Goal: Task Accomplishment & Management: Manage account settings

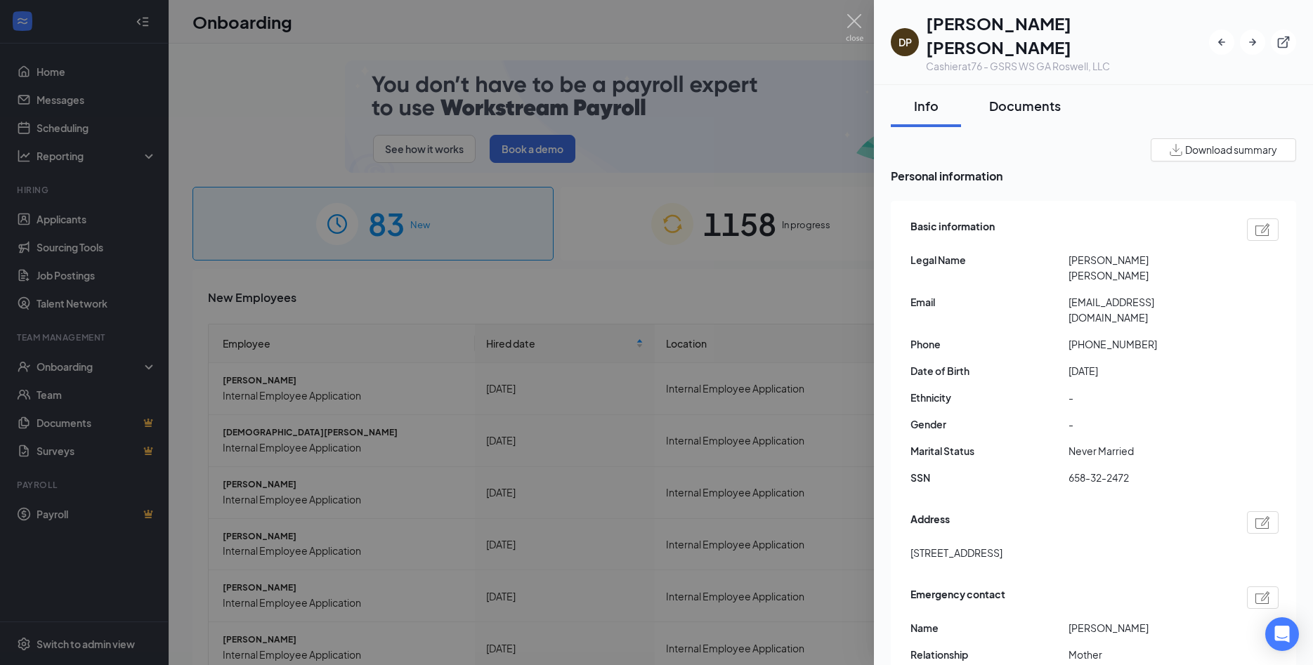
click at [1016, 97] on div "Documents" at bounding box center [1025, 106] width 72 height 18
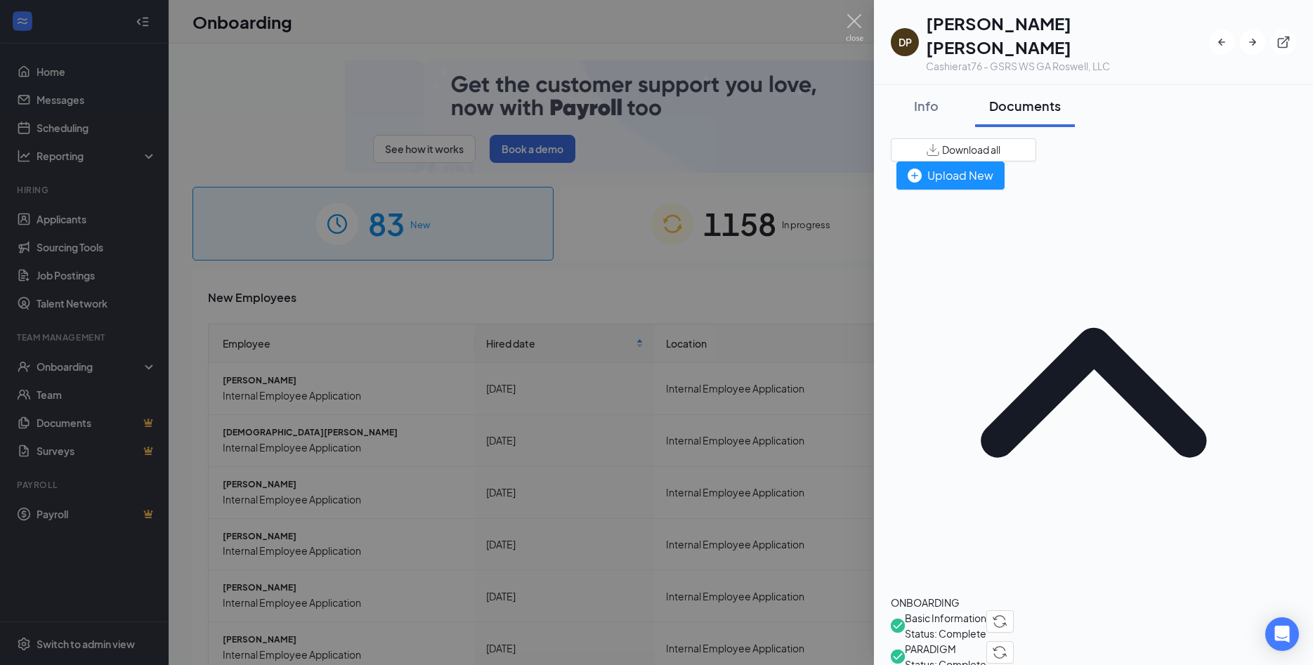
click at [976, 610] on span "Basic Information" at bounding box center [944, 617] width 81 height 15
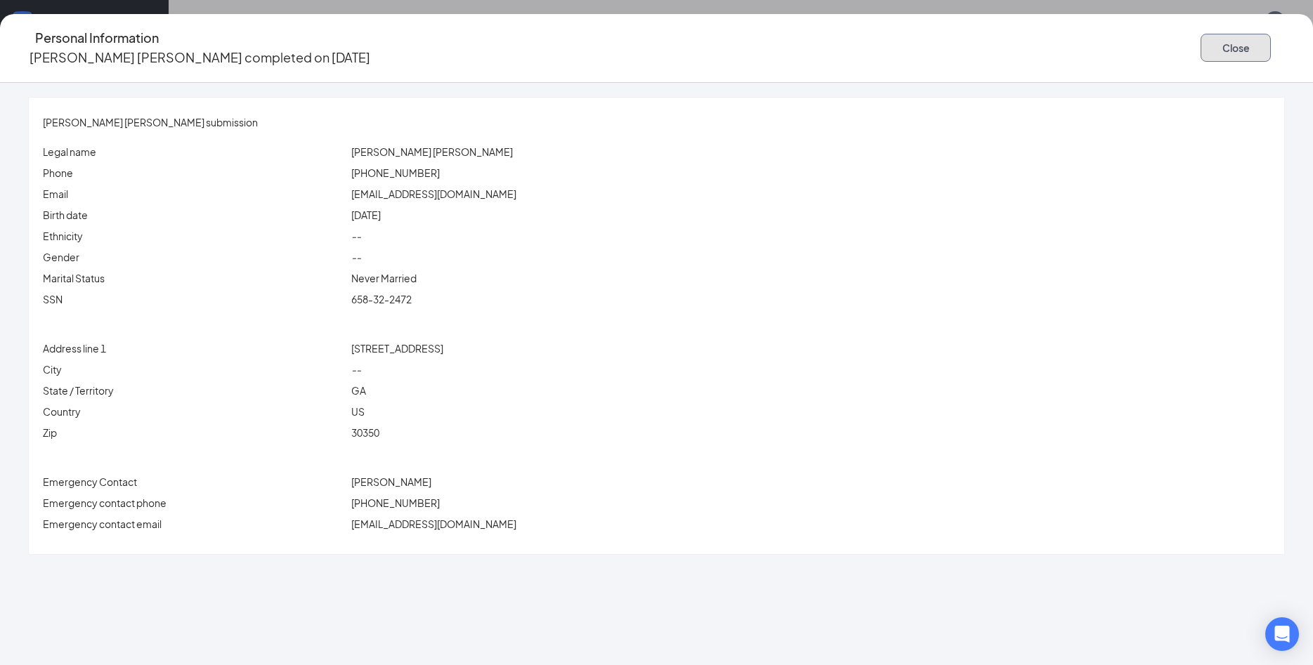
click at [1200, 51] on button "Close" at bounding box center [1235, 48] width 70 height 28
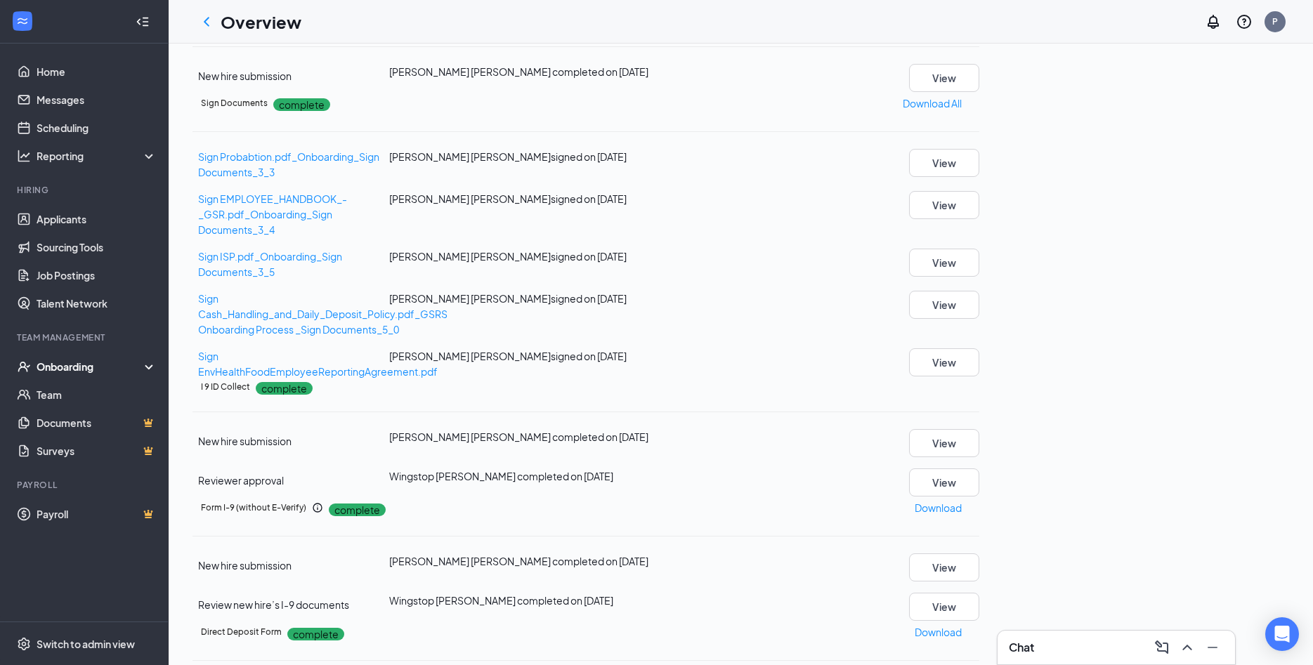
scroll to position [531, 0]
click at [979, 444] on button "View" at bounding box center [944, 443] width 70 height 28
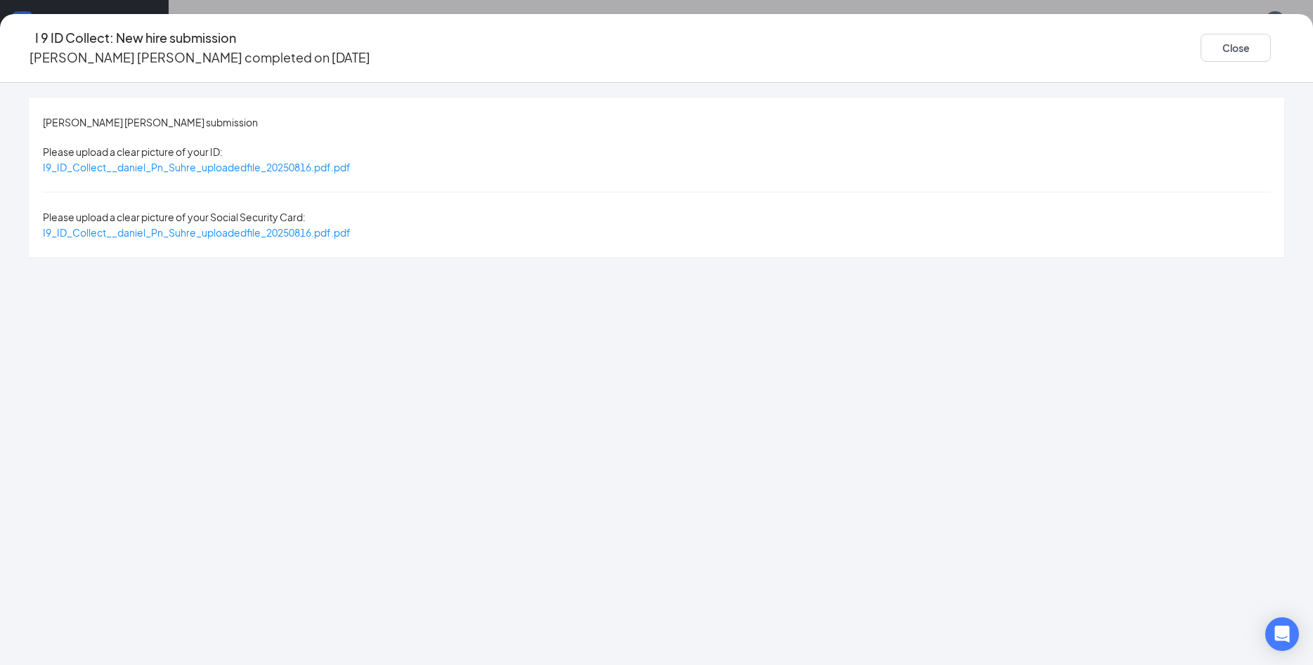
click at [442, 162] on div "daniel Pn Suhre's submission Please upload a clear picture of your ID: I9_ID_Co…" at bounding box center [656, 177] width 1255 height 159
click at [350, 161] on span "I9_ID_Collect__daniel_Pn_Suhre_uploadedfile_20250816.pdf.pdf" at bounding box center [197, 167] width 308 height 13
click at [350, 226] on span "I9_ID_Collect__daniel_Pn_Suhre_uploadedfile_20250816.pdf.pdf" at bounding box center [197, 232] width 308 height 13
click at [1200, 46] on button "Close" at bounding box center [1235, 48] width 70 height 28
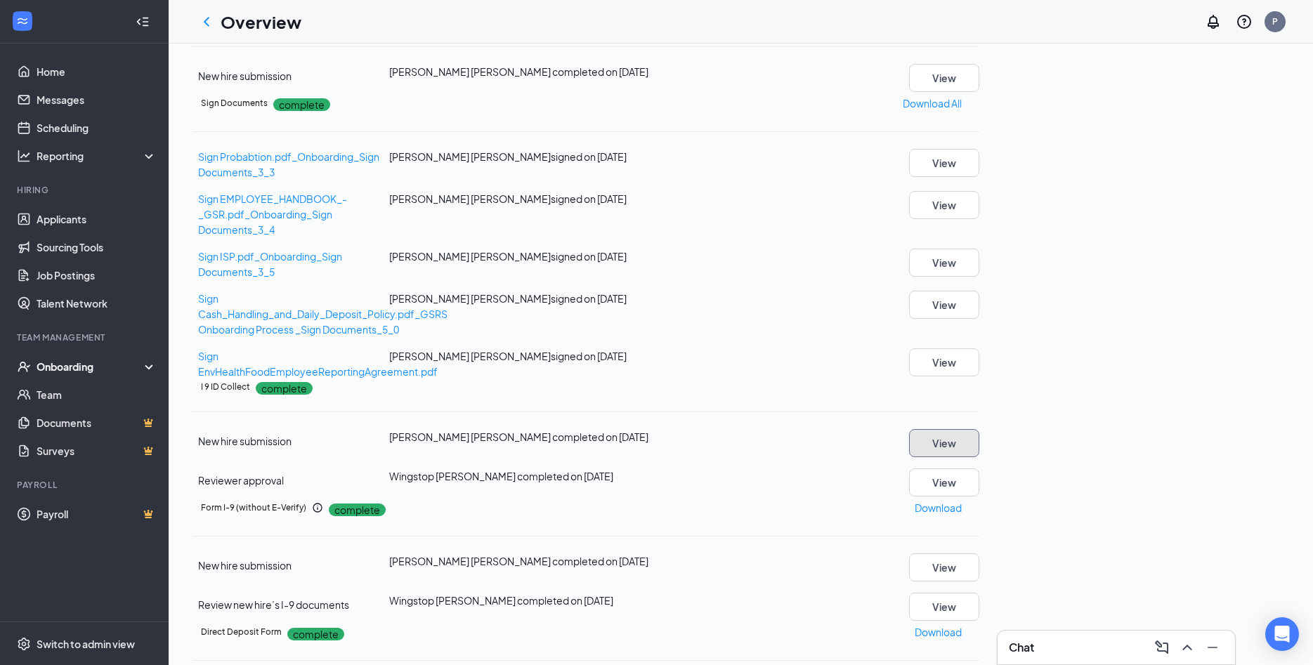
scroll to position [834, 0]
click at [979, 553] on button "View" at bounding box center [944, 567] width 70 height 28
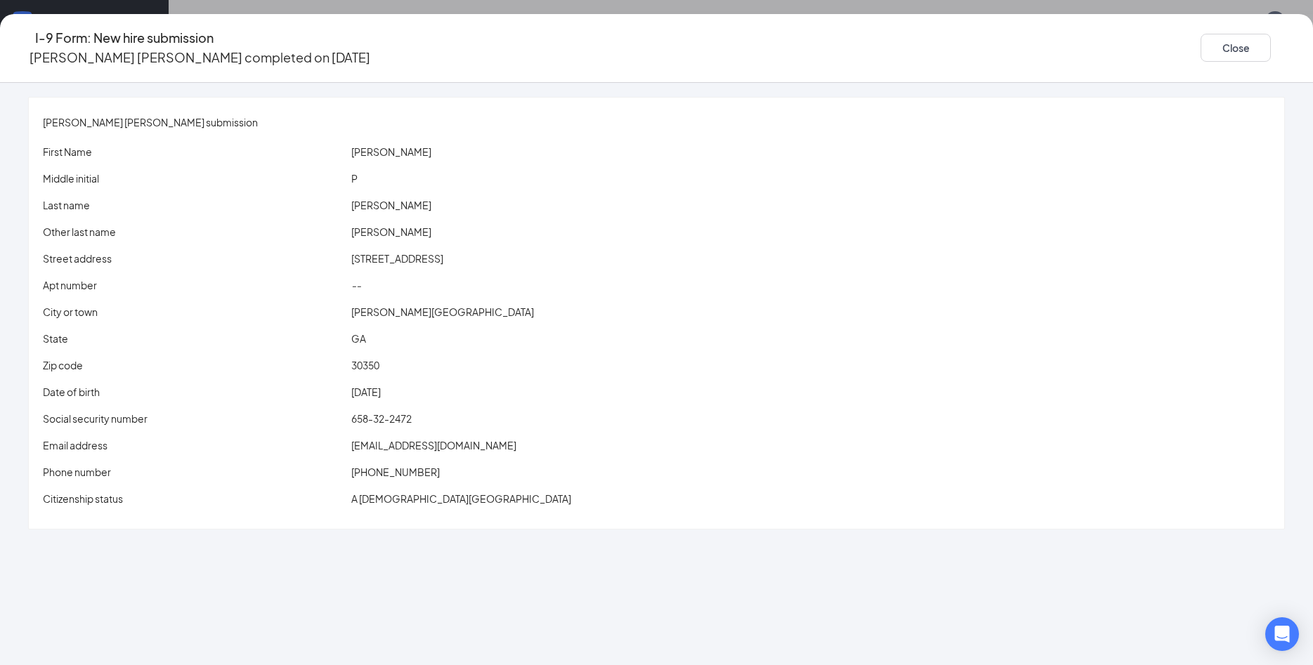
click at [381, 386] on span "09/19/2009" at bounding box center [365, 392] width 29 height 13
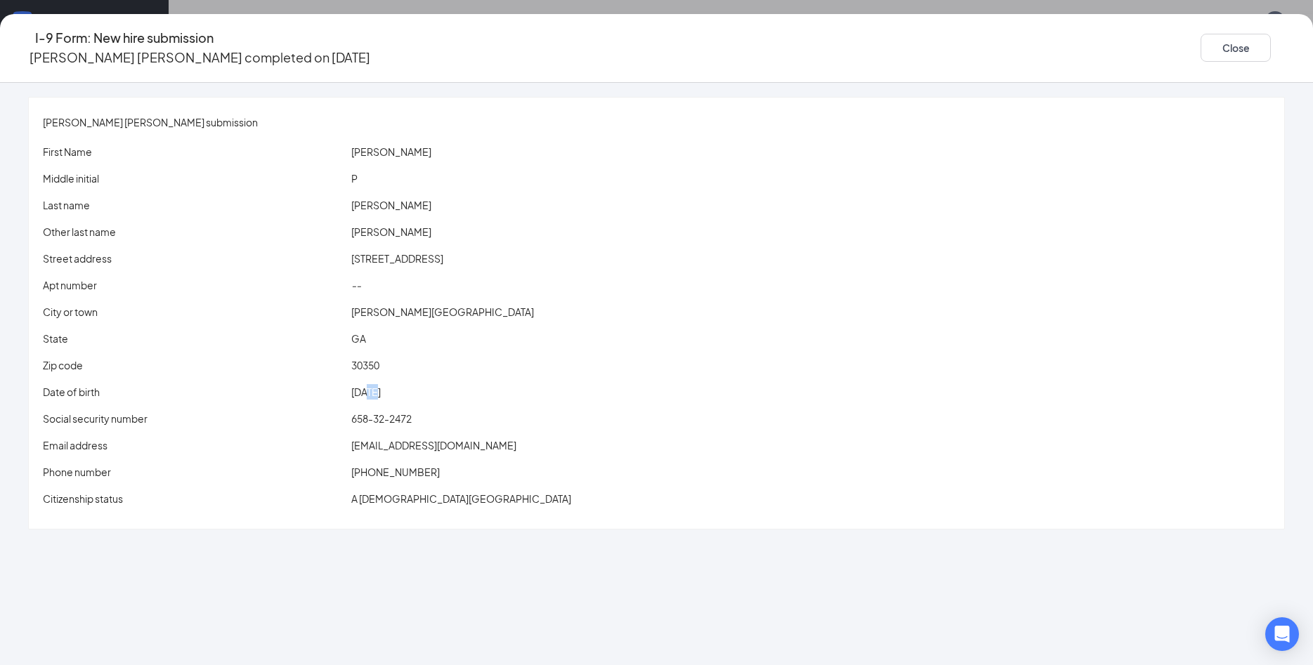
click at [381, 386] on span "09/19/2009" at bounding box center [365, 392] width 29 height 13
click at [496, 439] on span "brandesdaniel09@gmail.com" at bounding box center [433, 445] width 165 height 13
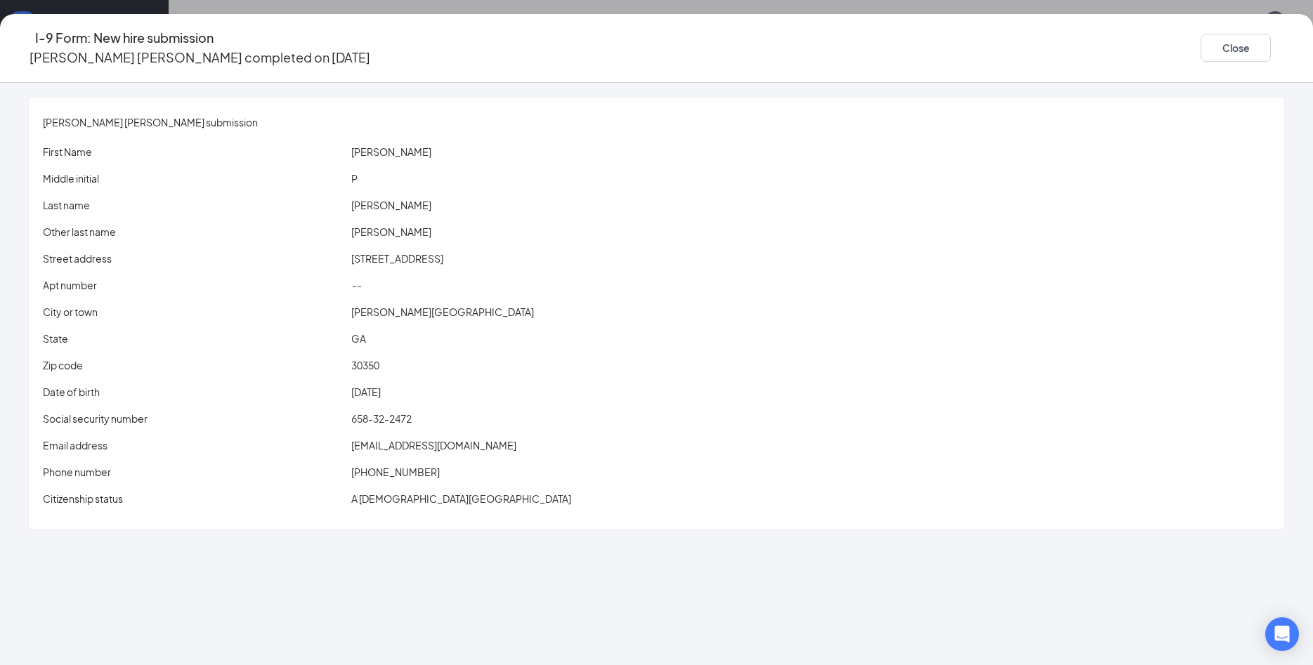
click at [467, 152] on div "First Name Daniel Middle initial P Last name Suhre Other last name Brandes Stre…" at bounding box center [656, 328] width 1227 height 368
click at [1058, 39] on div "I-9 Form: New hire submission daniel Pn Suhre completed on Aug 16, 2025 Close" at bounding box center [656, 48] width 1313 height 40
click at [1200, 46] on button "Close" at bounding box center [1235, 48] width 70 height 28
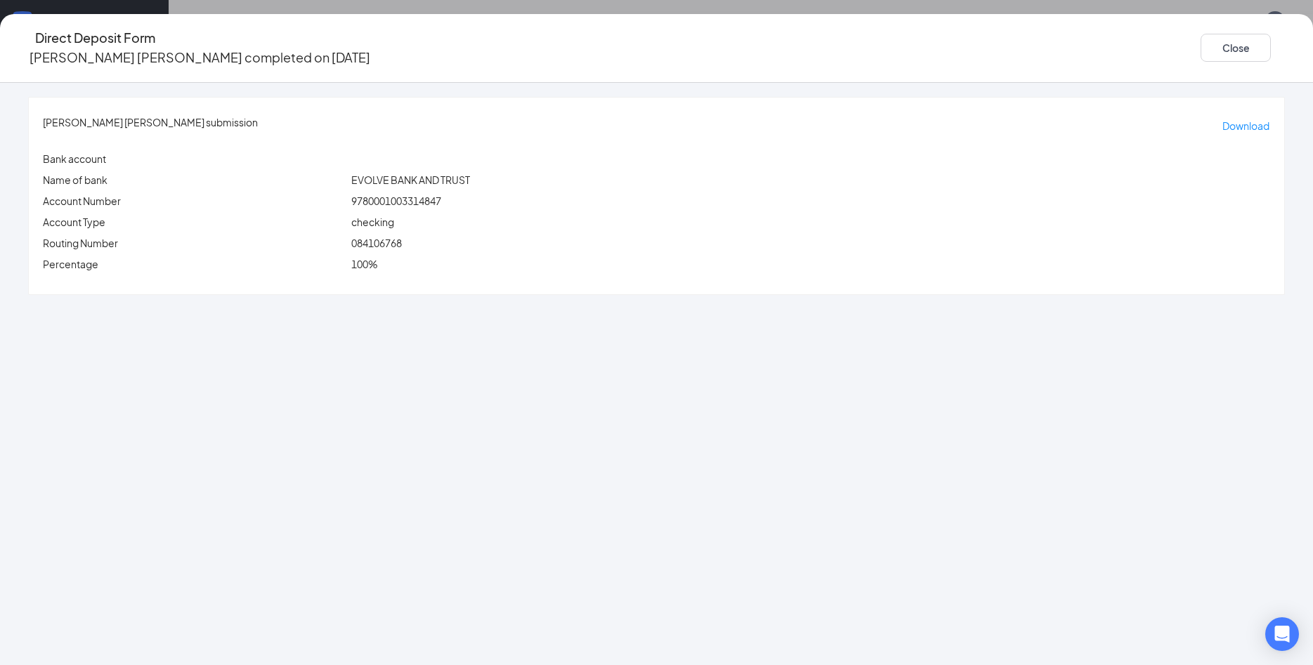
click at [402, 237] on span "084106768" at bounding box center [376, 243] width 51 height 13
copy span "084106768"
click at [496, 194] on div "9780001003314847" at bounding box center [810, 200] width 924 height 15
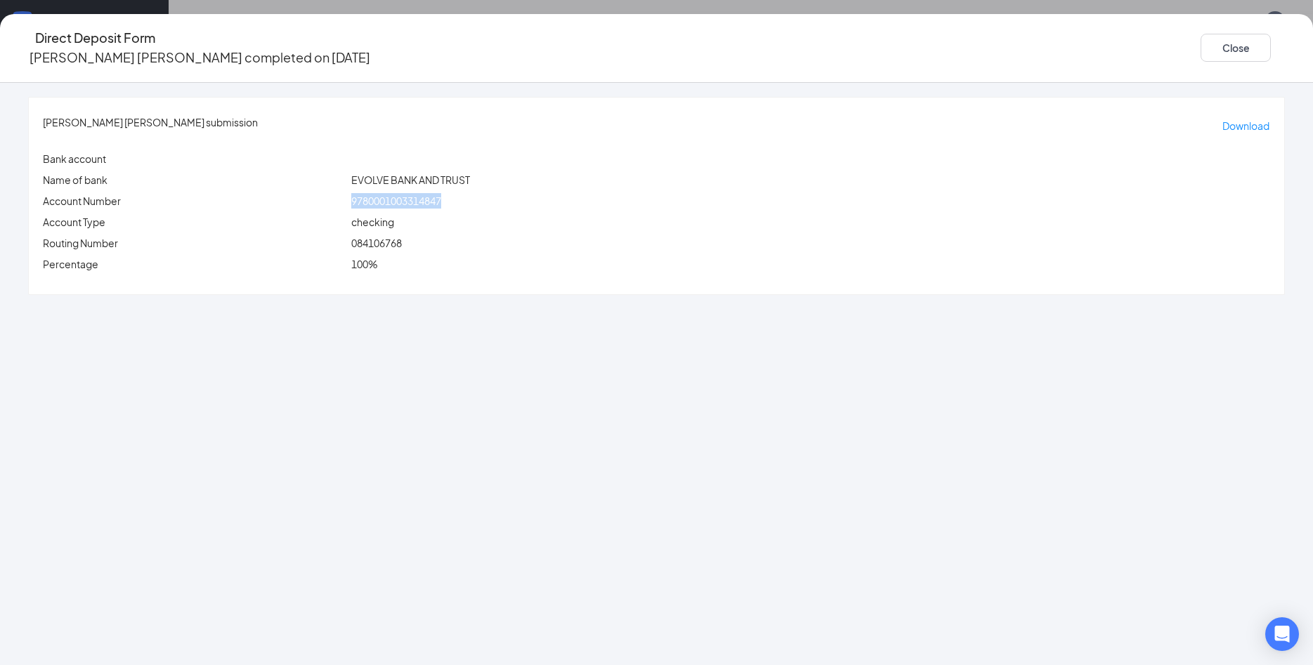
copy span "9780001003314847"
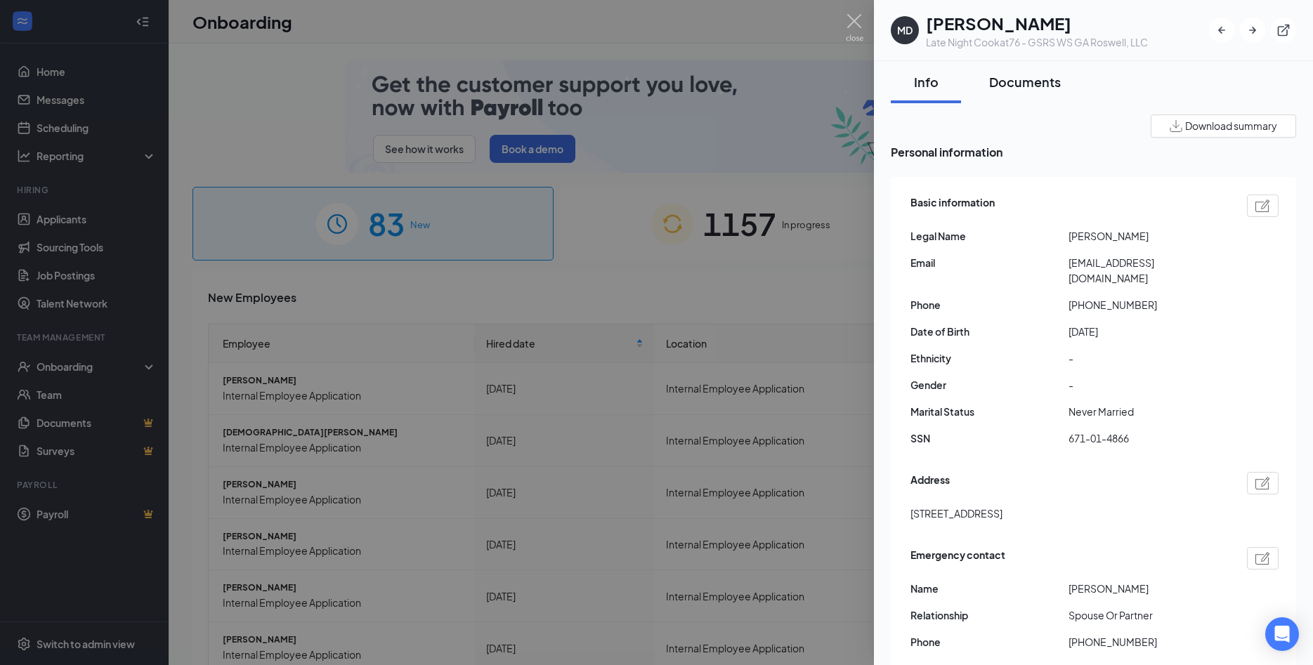
click at [1039, 87] on div "Documents" at bounding box center [1025, 82] width 72 height 18
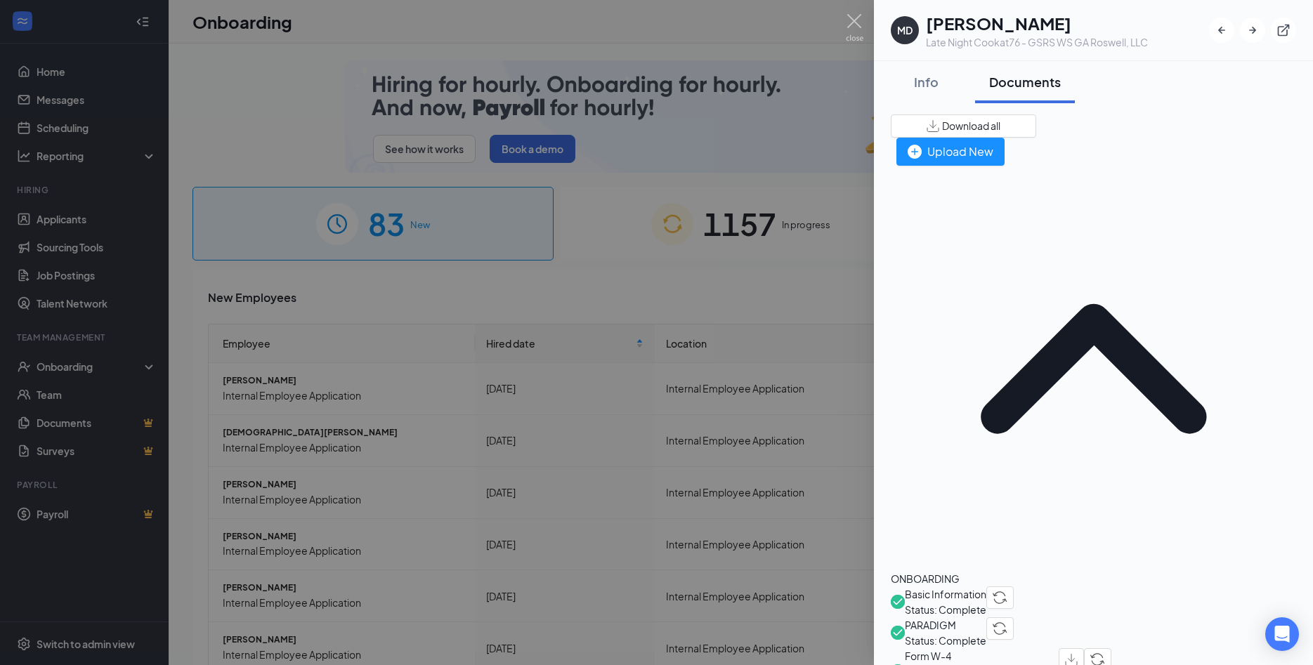
click at [986, 586] on span "Basic Information" at bounding box center [944, 593] width 81 height 15
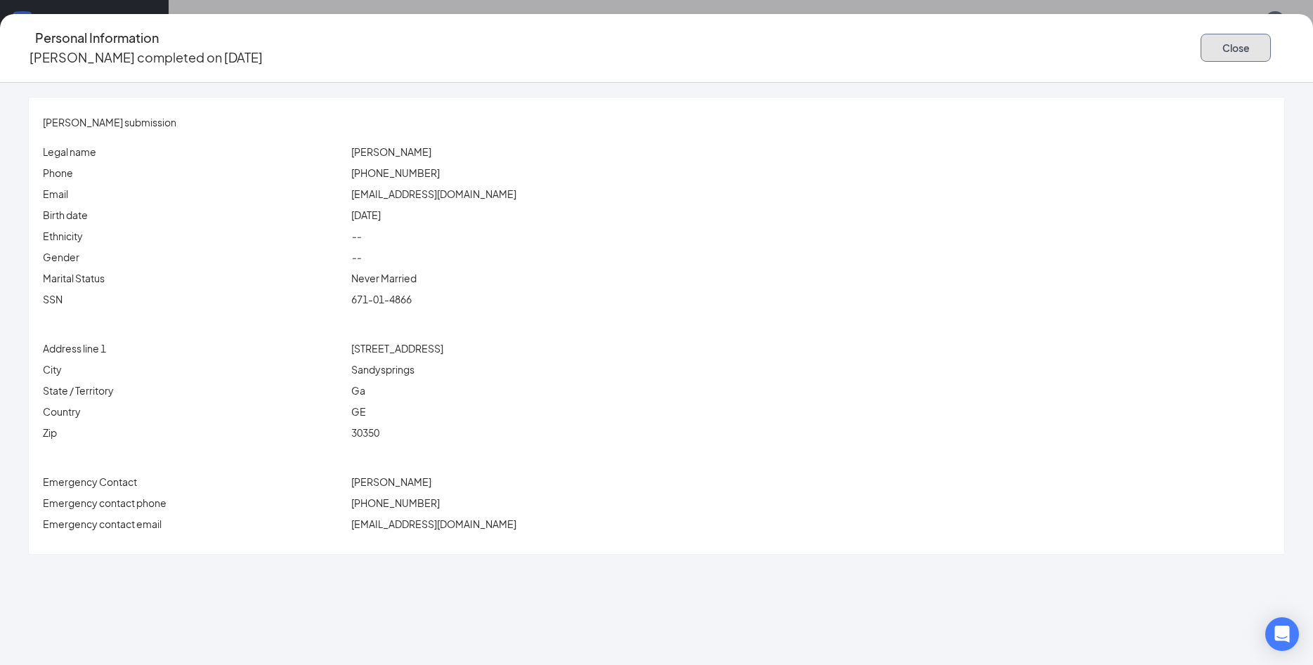
click at [1200, 51] on button "Close" at bounding box center [1235, 48] width 70 height 28
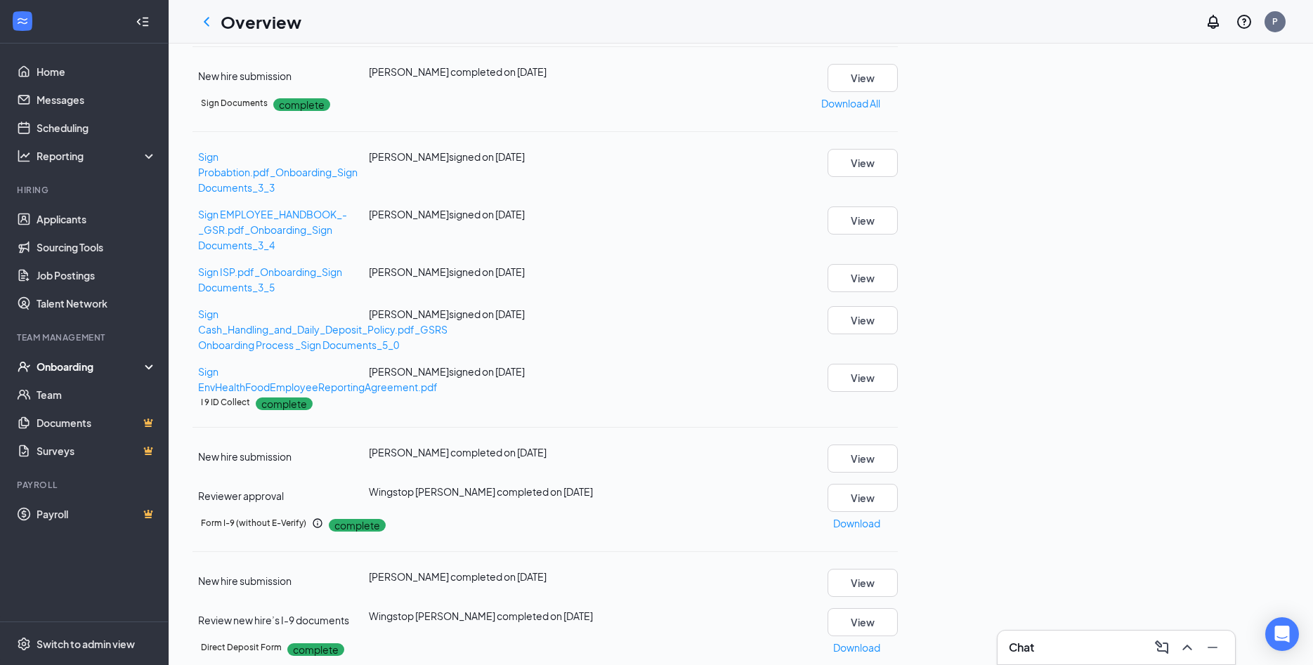
scroll to position [683, 0]
click at [897, 445] on button "View" at bounding box center [862, 459] width 70 height 28
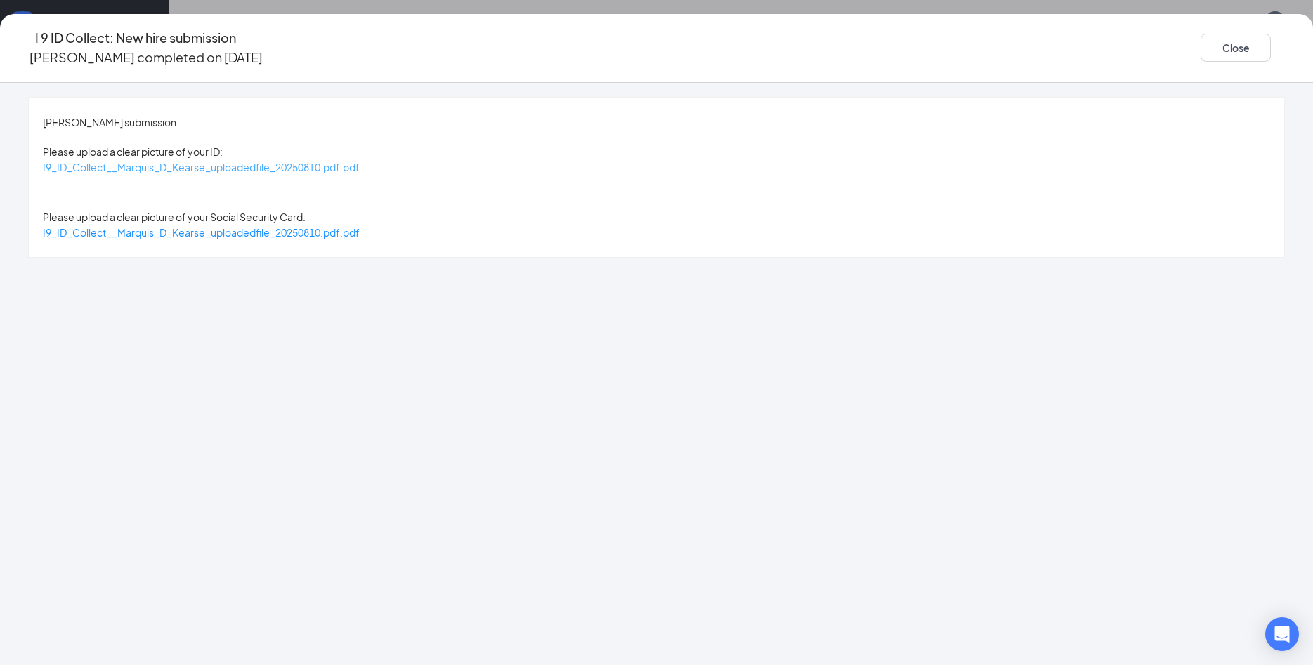
click at [360, 161] on span "I9_ID_Collect__Marquis_D_Kearse_uploadedfile_20250810.pdf.pdf" at bounding box center [201, 167] width 317 height 13
click at [360, 226] on span "I9_ID_Collect__Marquis_D_Kearse_uploadedfile_20250810.pdf.pdf" at bounding box center [201, 232] width 317 height 13
click at [1051, 50] on div "I 9 ID Collect: New hire submission Marquis D Kearse completed on Aug 10, 2025 …" at bounding box center [656, 48] width 1313 height 40
click at [1200, 49] on button "Close" at bounding box center [1235, 48] width 70 height 28
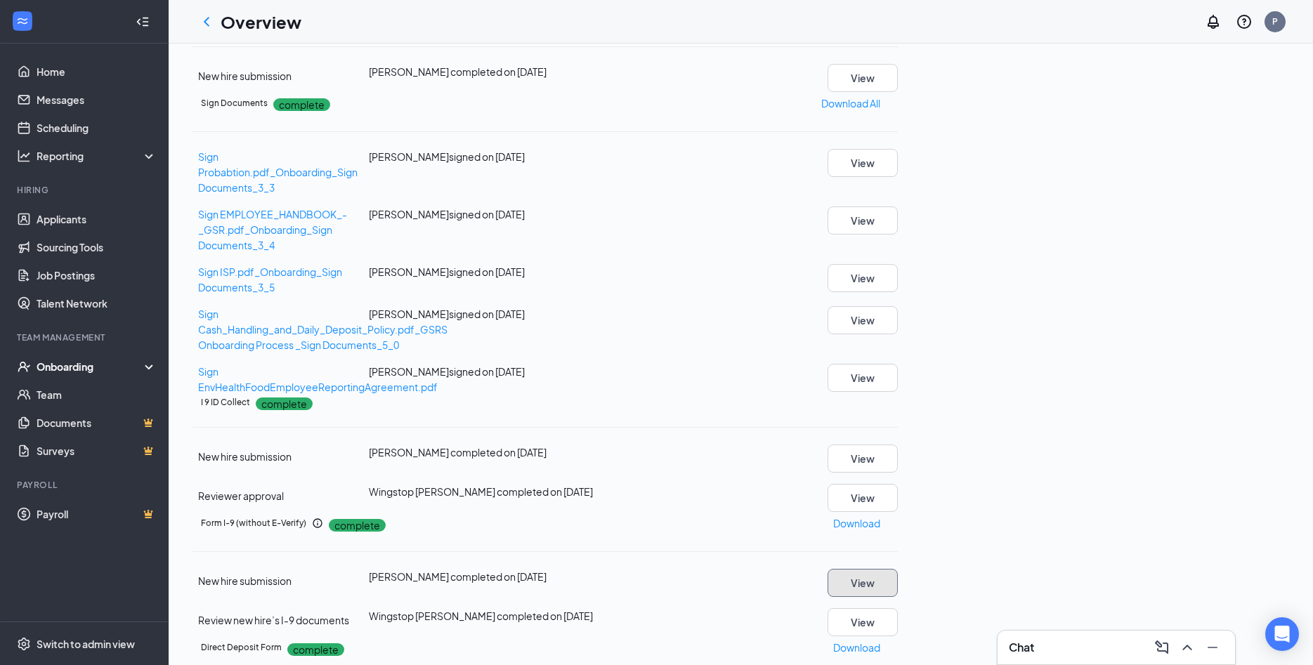
click at [897, 569] on button "View" at bounding box center [862, 583] width 70 height 28
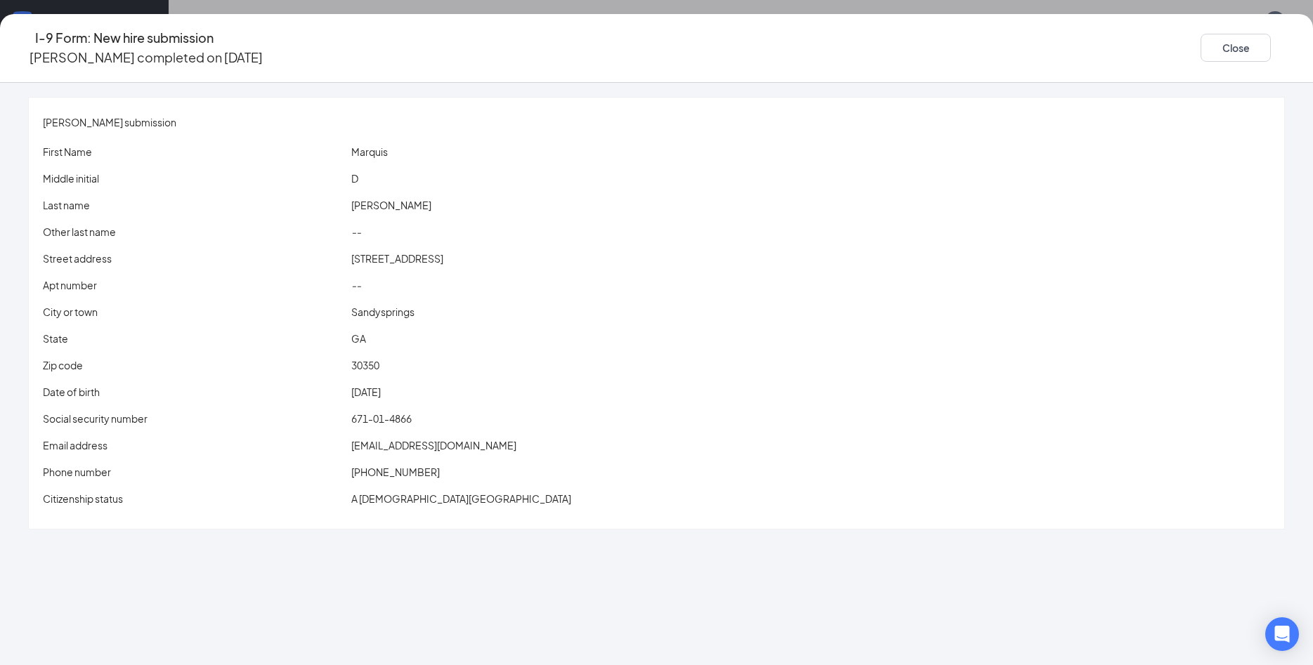
click at [495, 439] on span "Kearsemarquis4@gmail.com" at bounding box center [433, 445] width 165 height 13
drag, startPoint x: 550, startPoint y: 124, endPoint x: 572, endPoint y: 122, distance: 22.6
click at [549, 125] on div "Marquis D Kearse's submission First Name Marquis Middle initial D Last name Kea…" at bounding box center [656, 313] width 1255 height 431
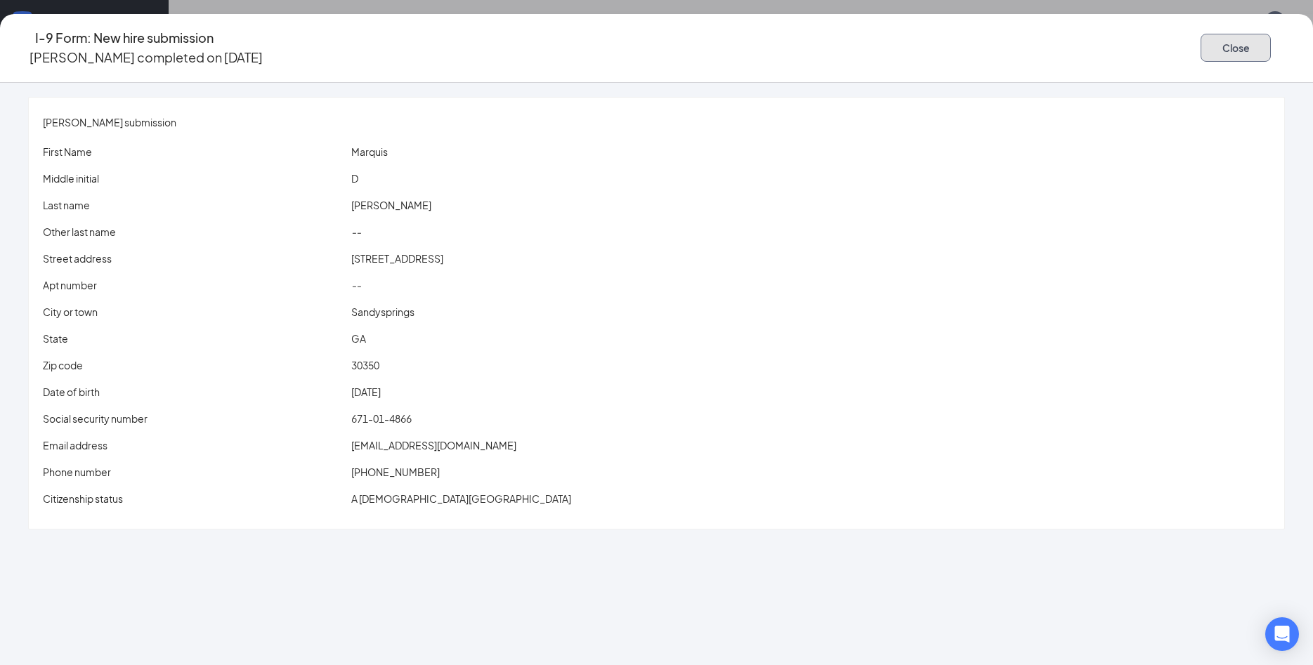
click at [1200, 53] on button "Close" at bounding box center [1235, 48] width 70 height 28
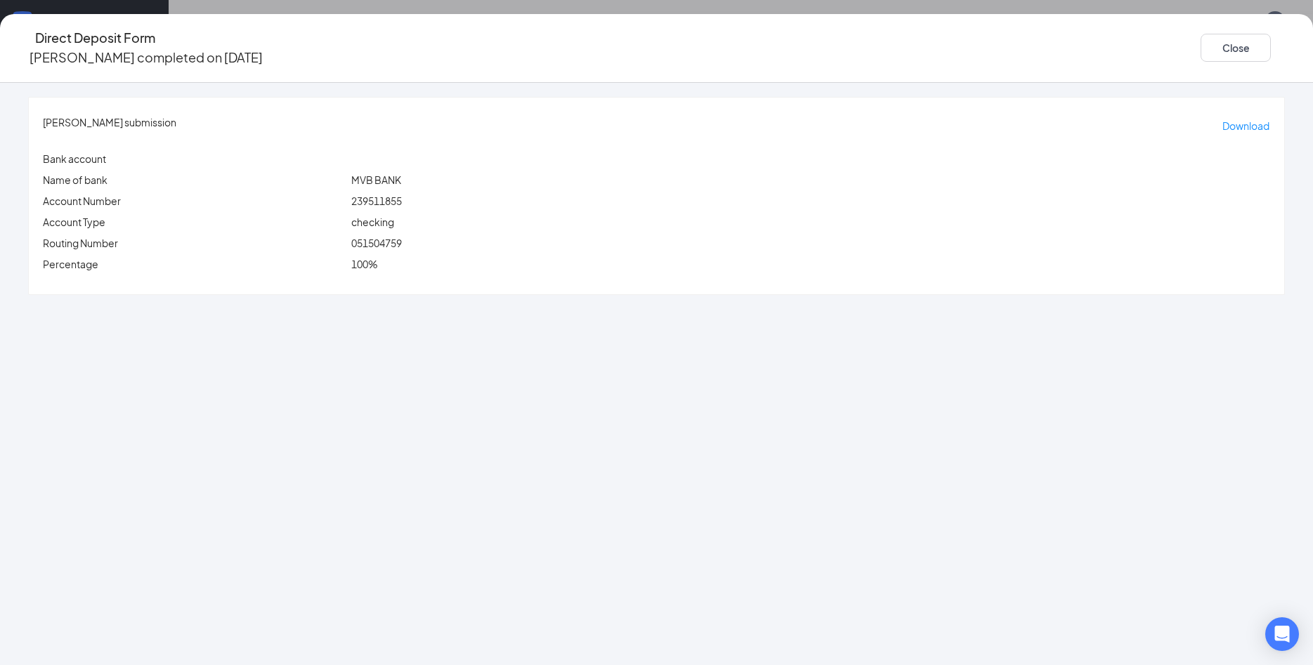
click at [402, 237] on span "051504759" at bounding box center [376, 243] width 51 height 13
copy span "051504759"
click at [402, 195] on span "239511855" at bounding box center [376, 201] width 51 height 13
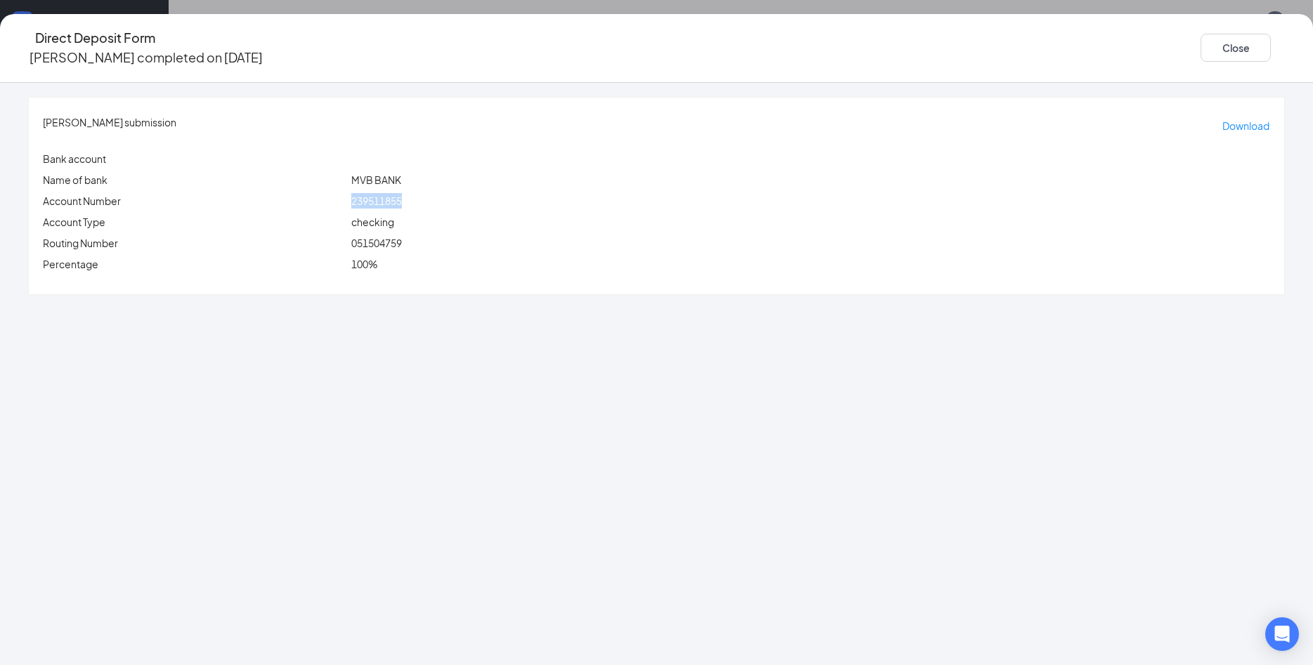
copy span "239511855"
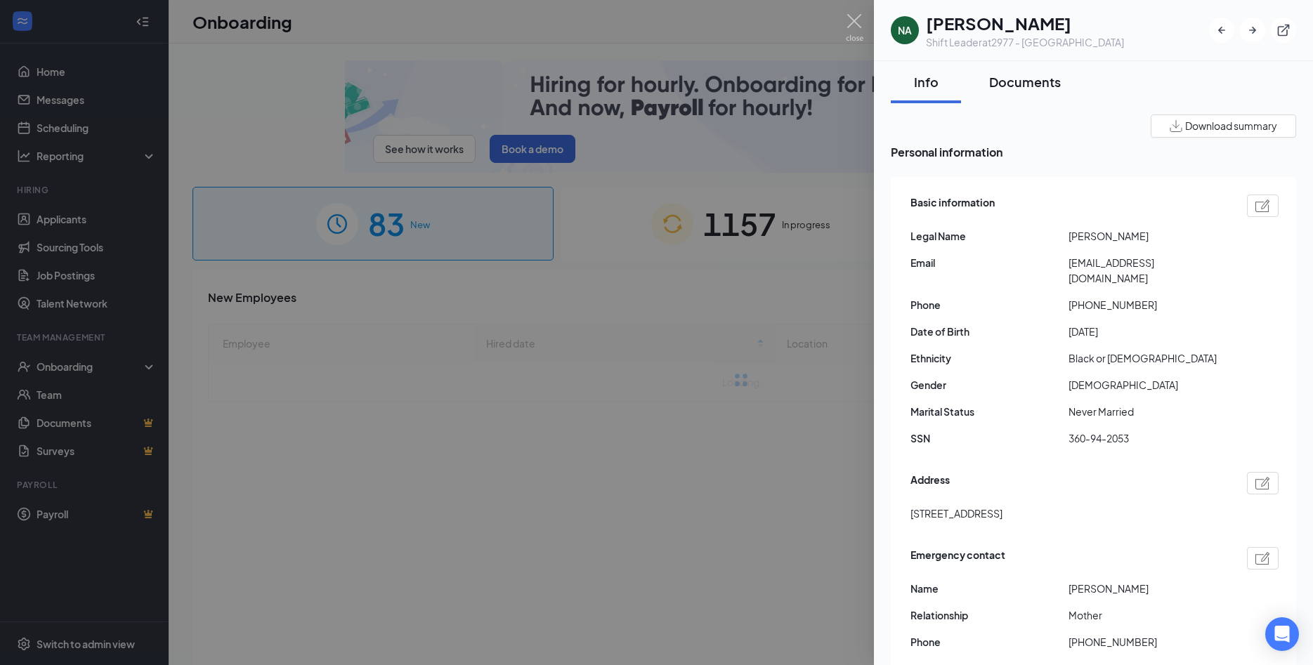
click at [1039, 79] on div "Documents" at bounding box center [1025, 82] width 72 height 18
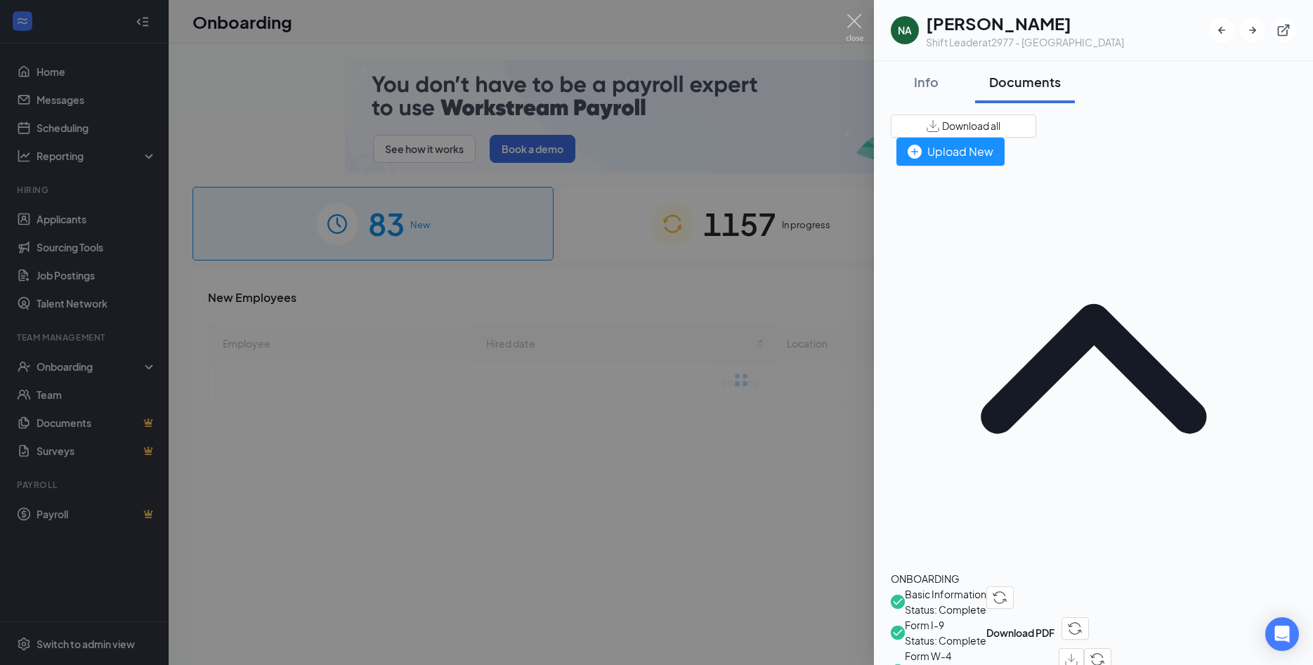
click at [986, 586] on span "Basic Information" at bounding box center [944, 593] width 81 height 15
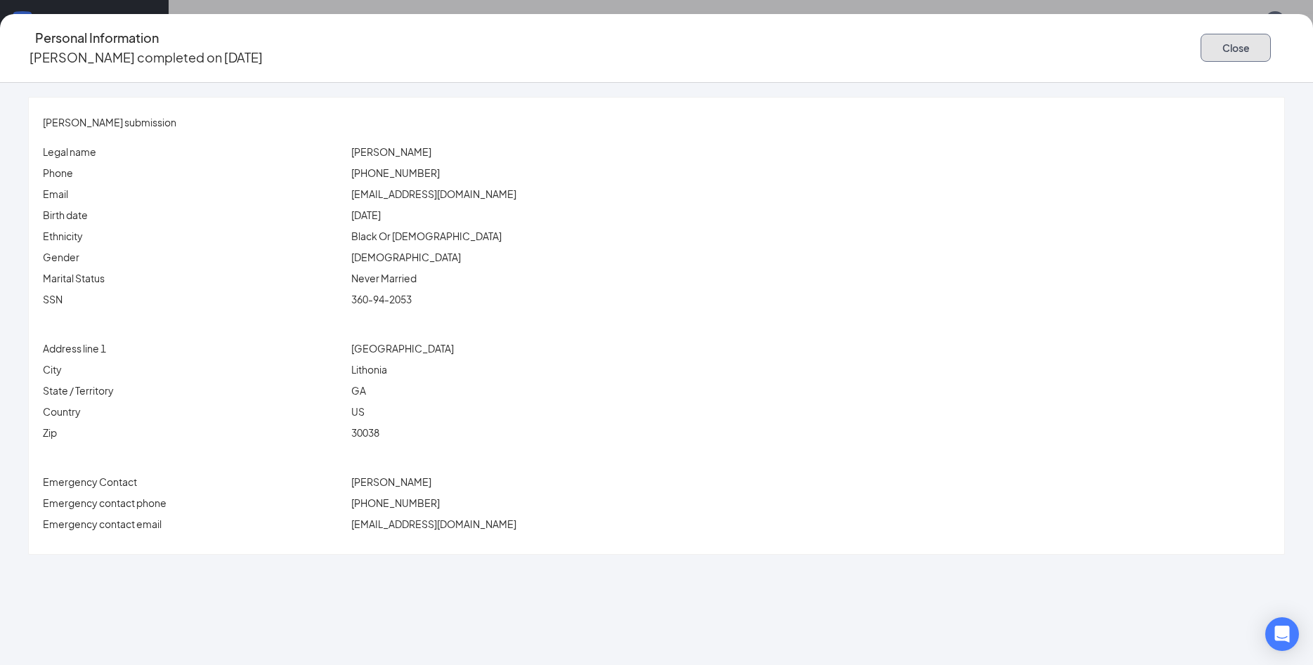
click at [1200, 47] on button "Close" at bounding box center [1235, 48] width 70 height 28
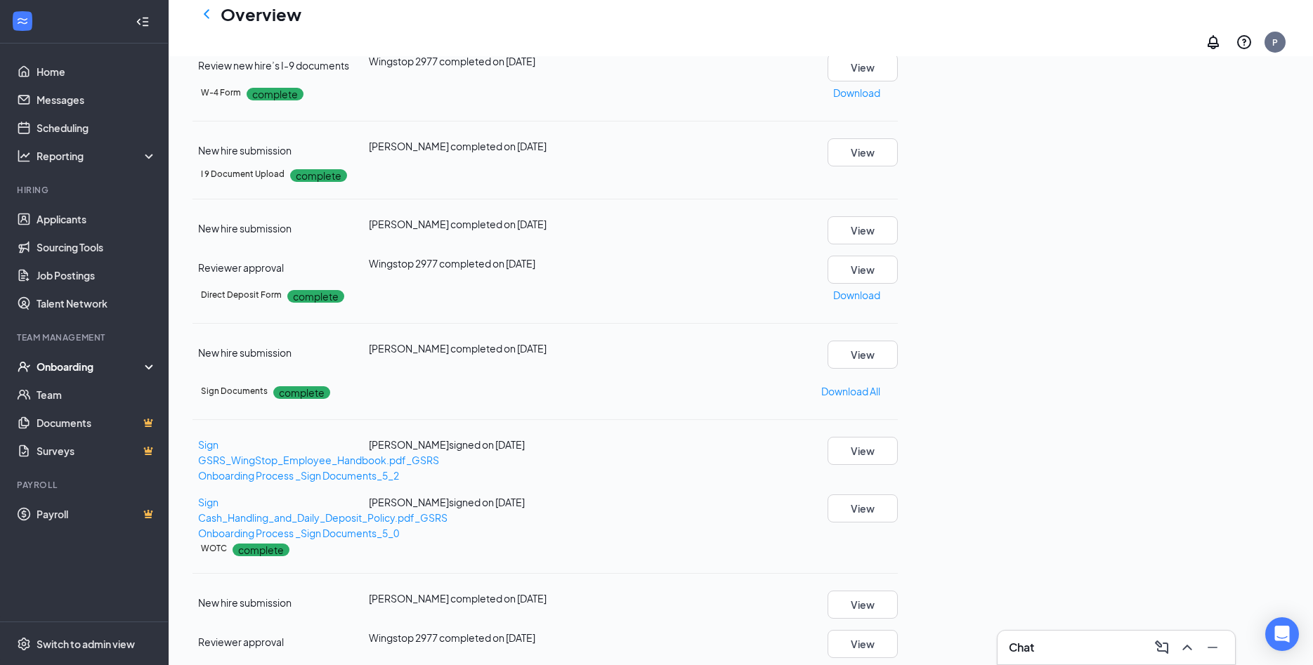
scroll to position [358, 0]
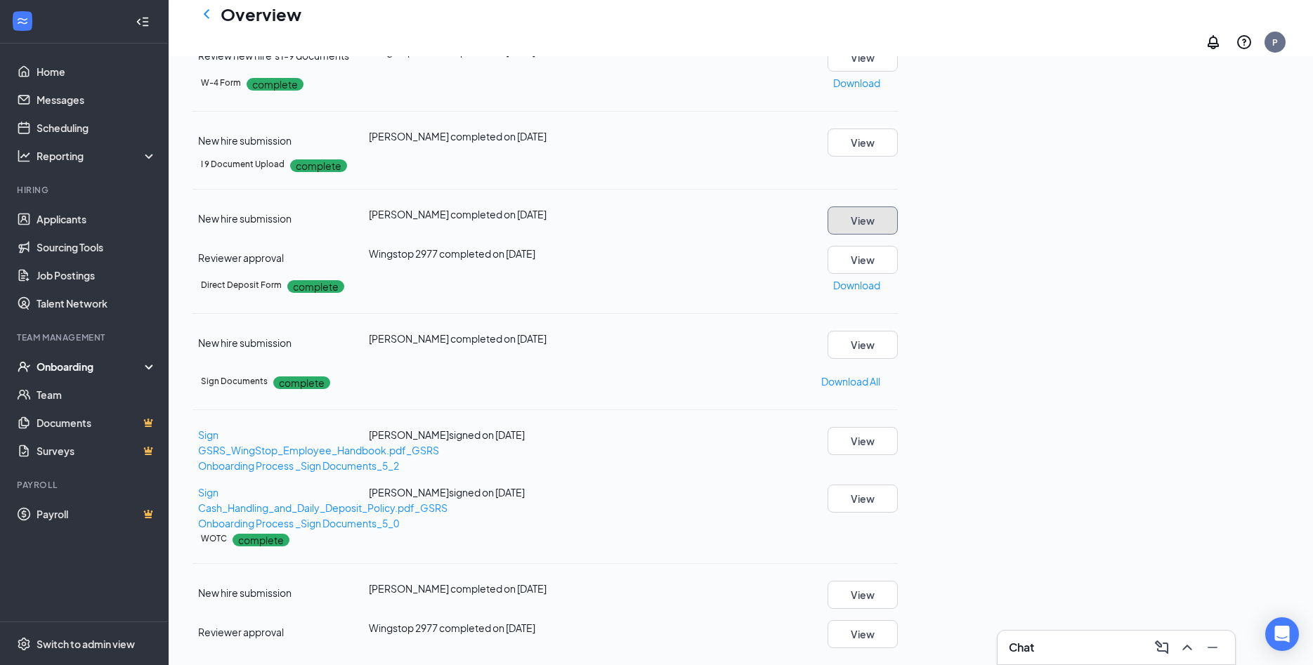
click at [897, 235] on button "View" at bounding box center [862, 220] width 70 height 28
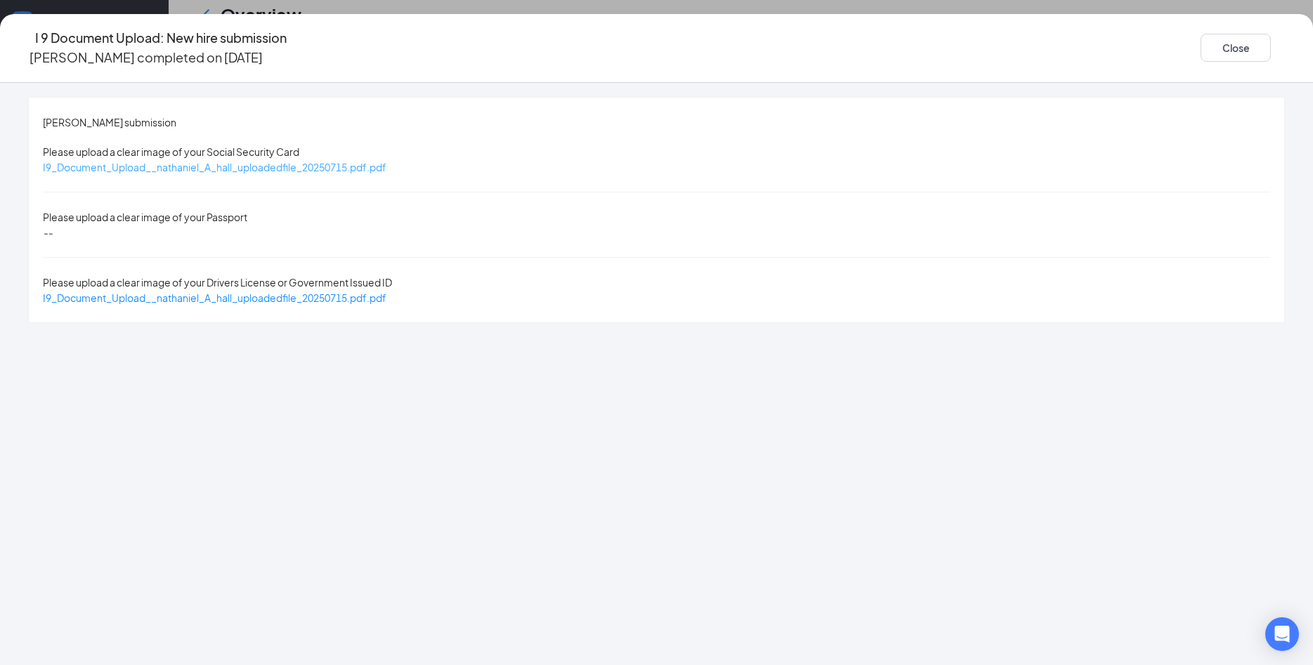
click at [386, 161] on span "I9_Document_Upload__nathaniel_A_hall_uploadedfile_20250715.pdf.pdf" at bounding box center [214, 167] width 343 height 13
click at [386, 291] on span "I9_Document_Upload__nathaniel_A_hall_uploadedfile_20250715.pdf.pdf" at bounding box center [214, 297] width 343 height 13
click at [1200, 45] on button "Close" at bounding box center [1235, 48] width 70 height 28
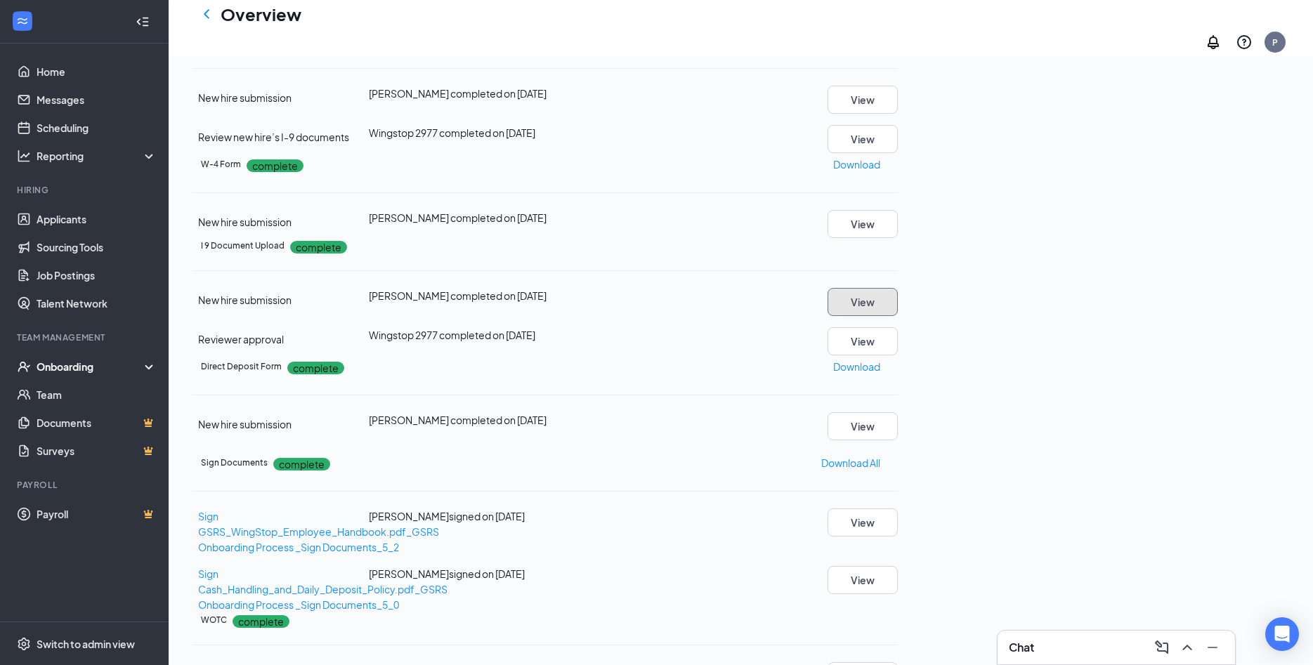
scroll to position [72, 0]
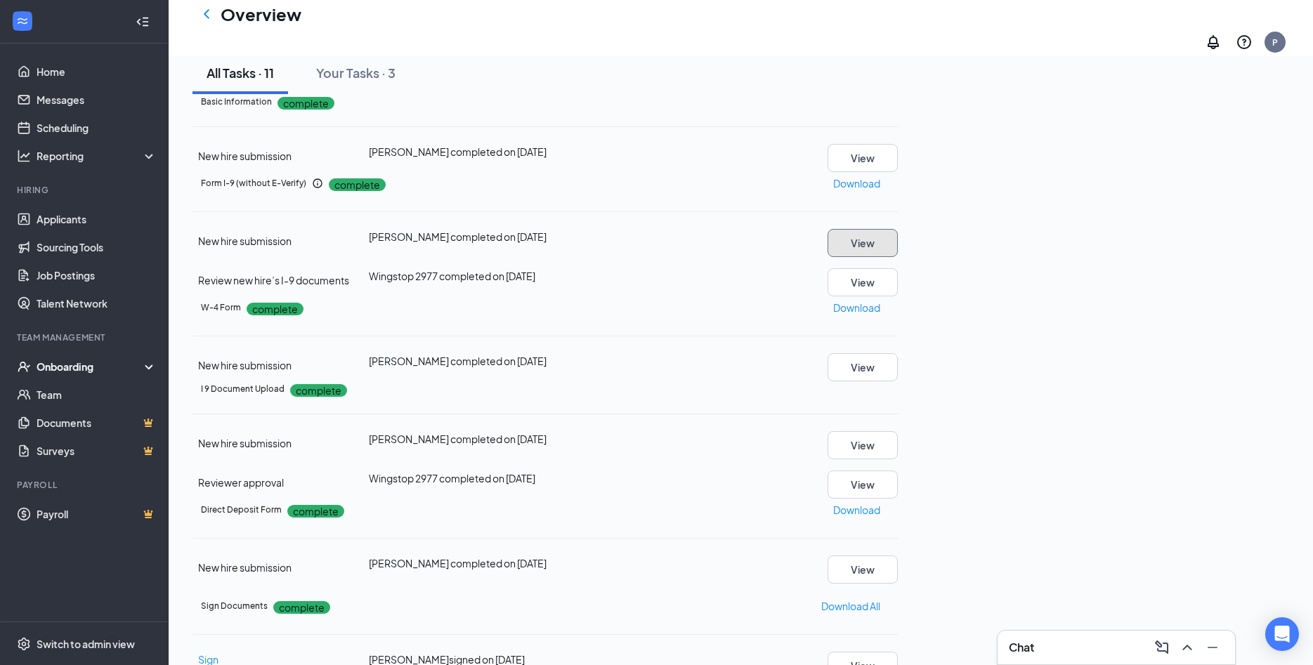
click at [897, 257] on button "View" at bounding box center [862, 243] width 70 height 28
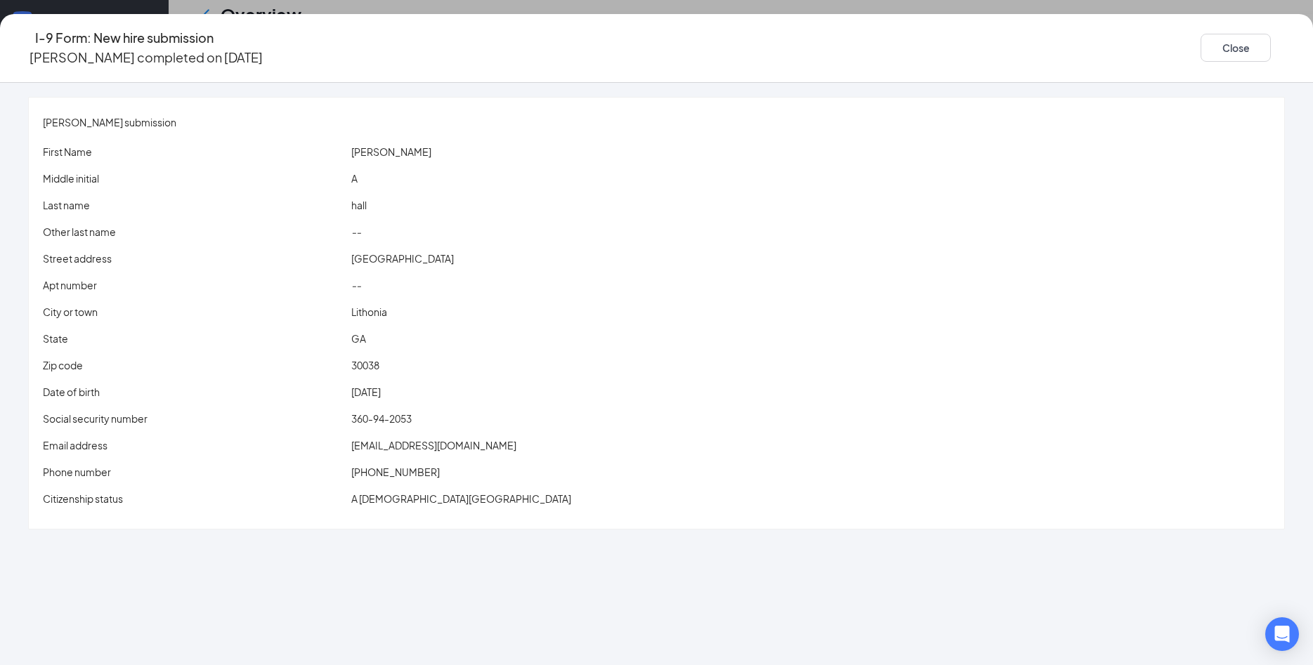
click at [497, 439] on span "hallnathaniel70@gmail.com" at bounding box center [433, 445] width 165 height 13
drag, startPoint x: 449, startPoint y: 126, endPoint x: 515, endPoint y: 114, distance: 67.7
click at [449, 126] on div "nathaniel A hall's submission First Name nathaniel Middle initial A Last name h…" at bounding box center [656, 313] width 1255 height 431
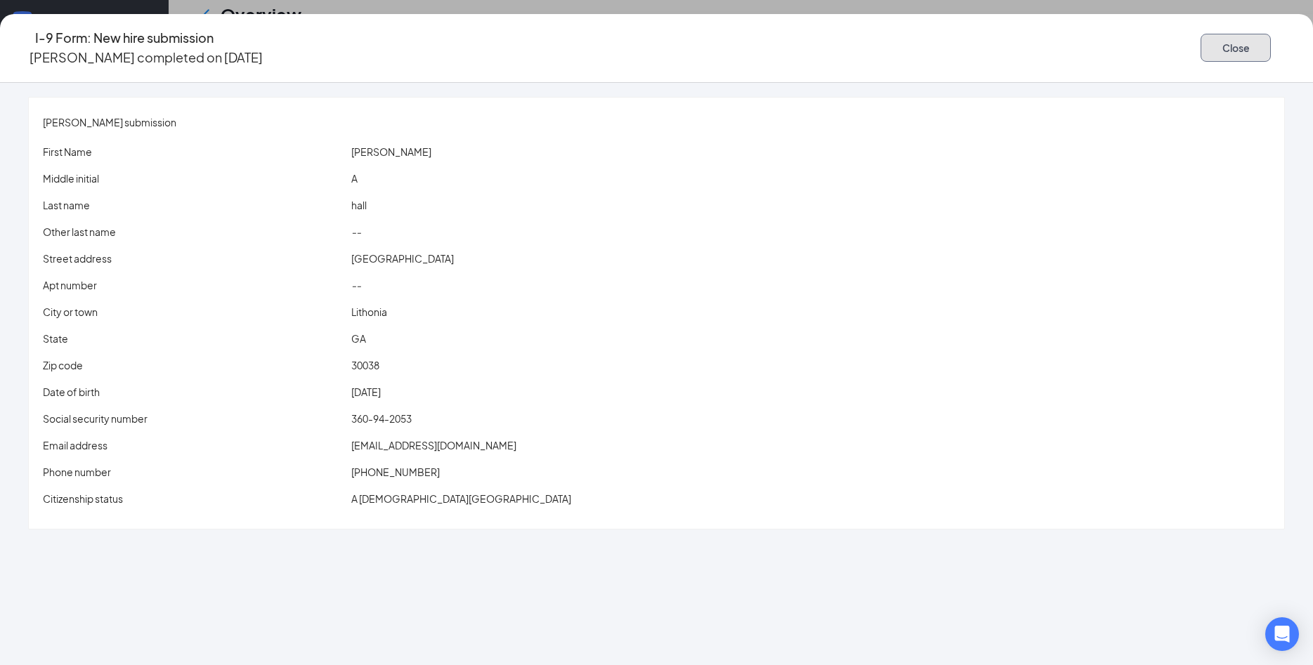
click at [1200, 47] on button "Close" at bounding box center [1235, 48] width 70 height 28
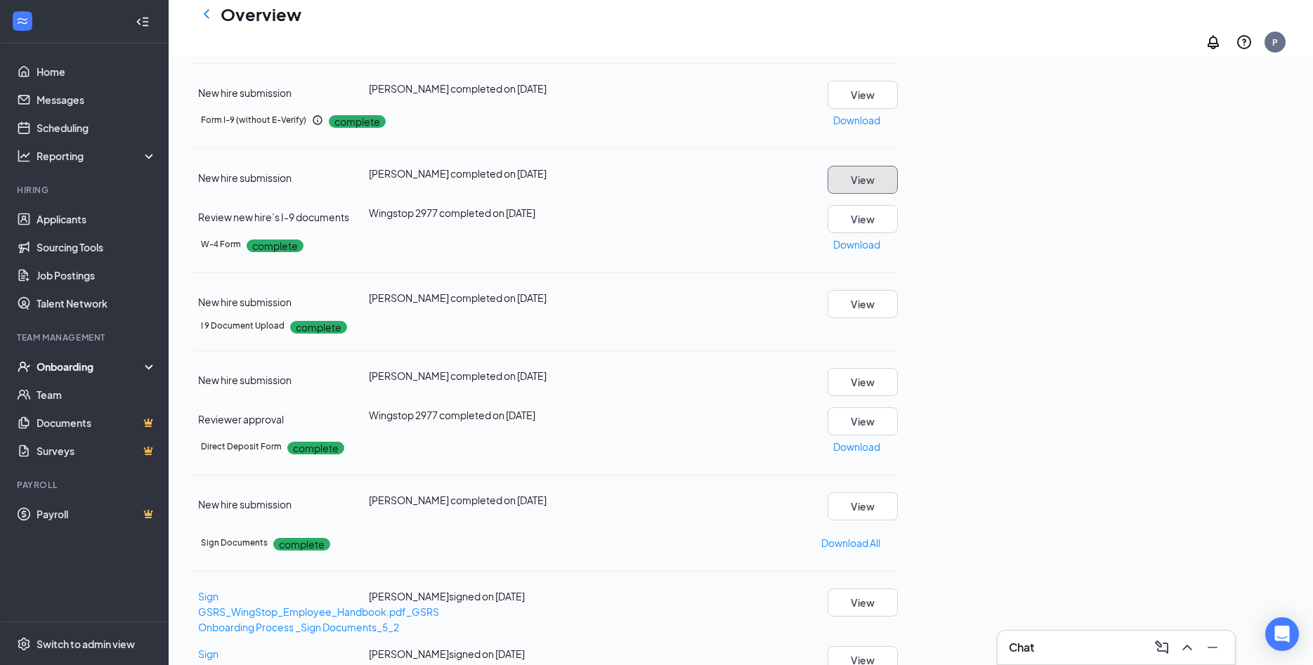
scroll to position [379, 0]
click at [897, 492] on button "View" at bounding box center [862, 506] width 70 height 28
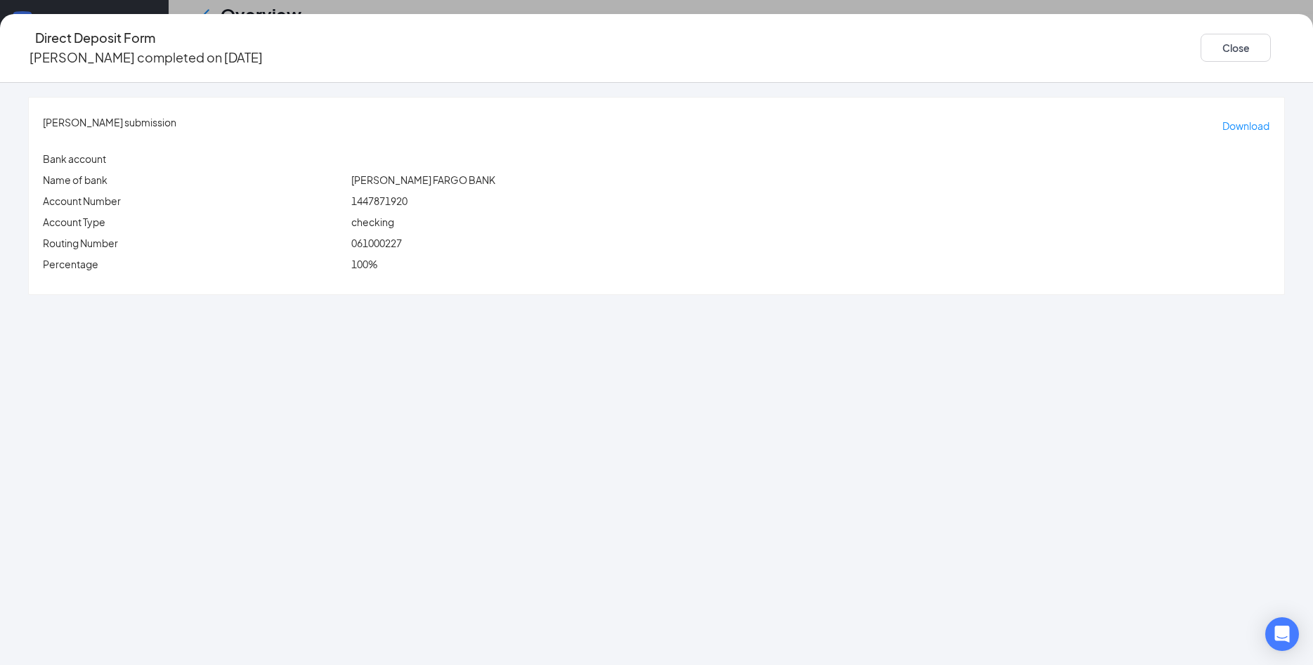
click at [402, 237] on span "061000227" at bounding box center [376, 243] width 51 height 13
copy span "061000227"
click at [407, 195] on span "1447871920" at bounding box center [379, 201] width 56 height 13
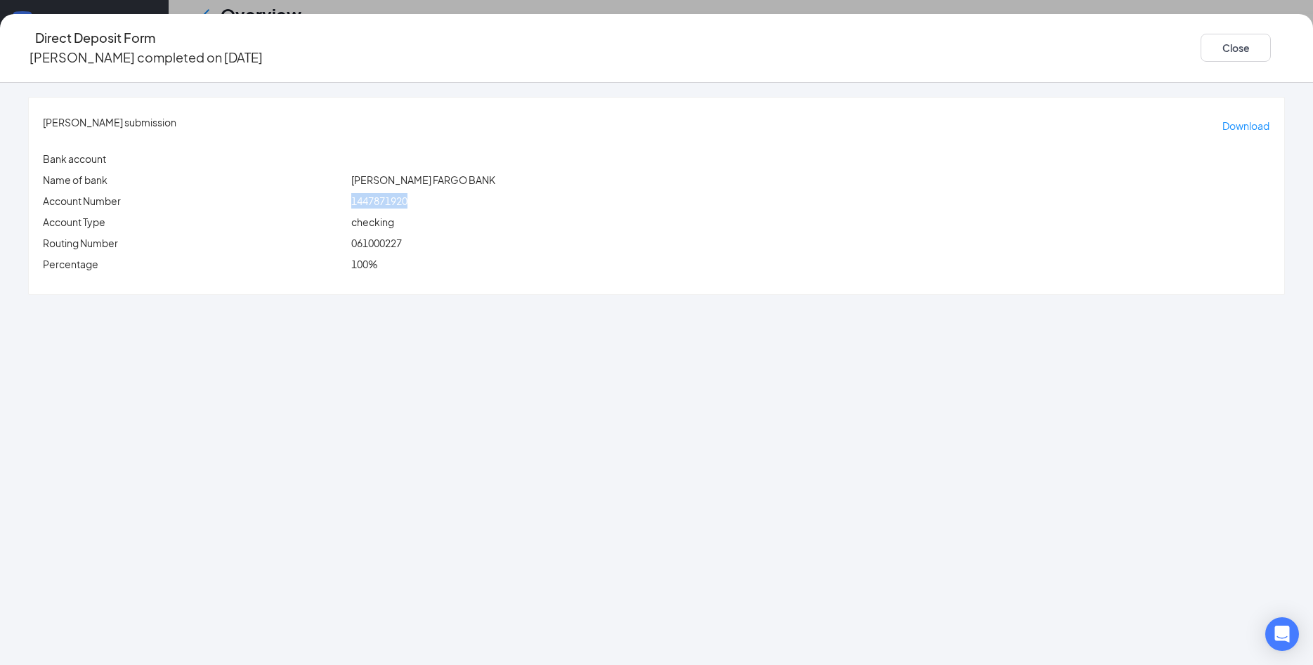
copy span "1447871920"
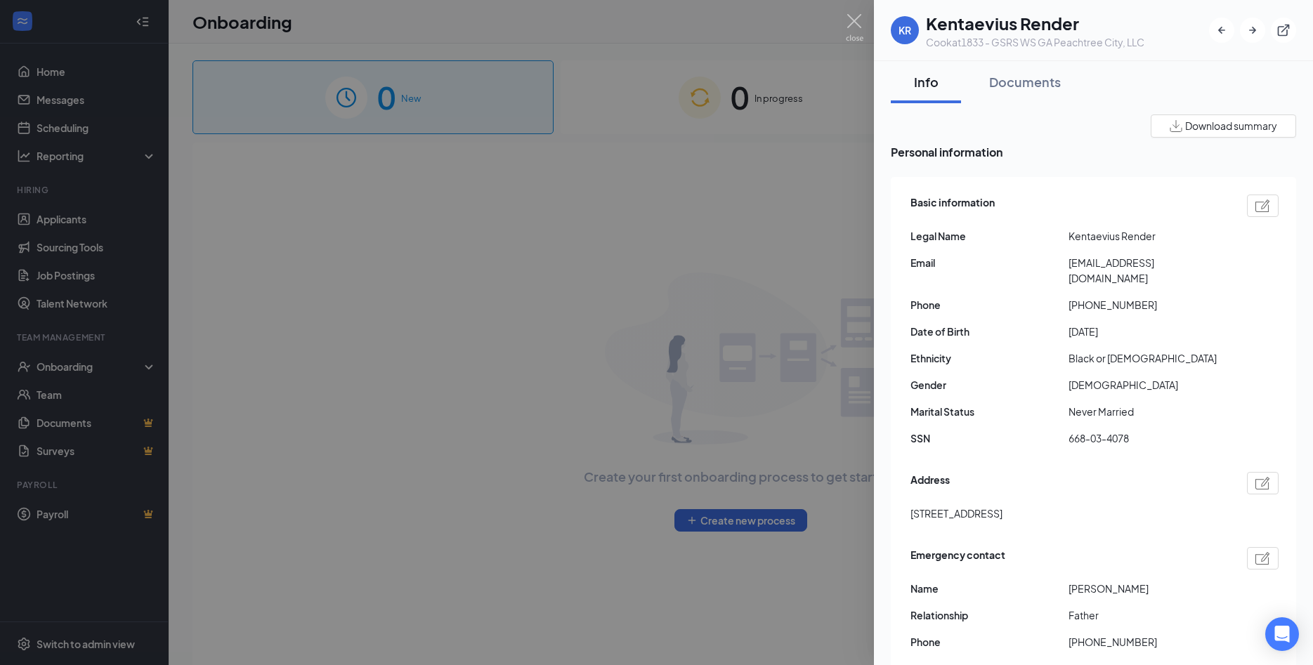
click at [1039, 85] on div at bounding box center [656, 332] width 1313 height 665
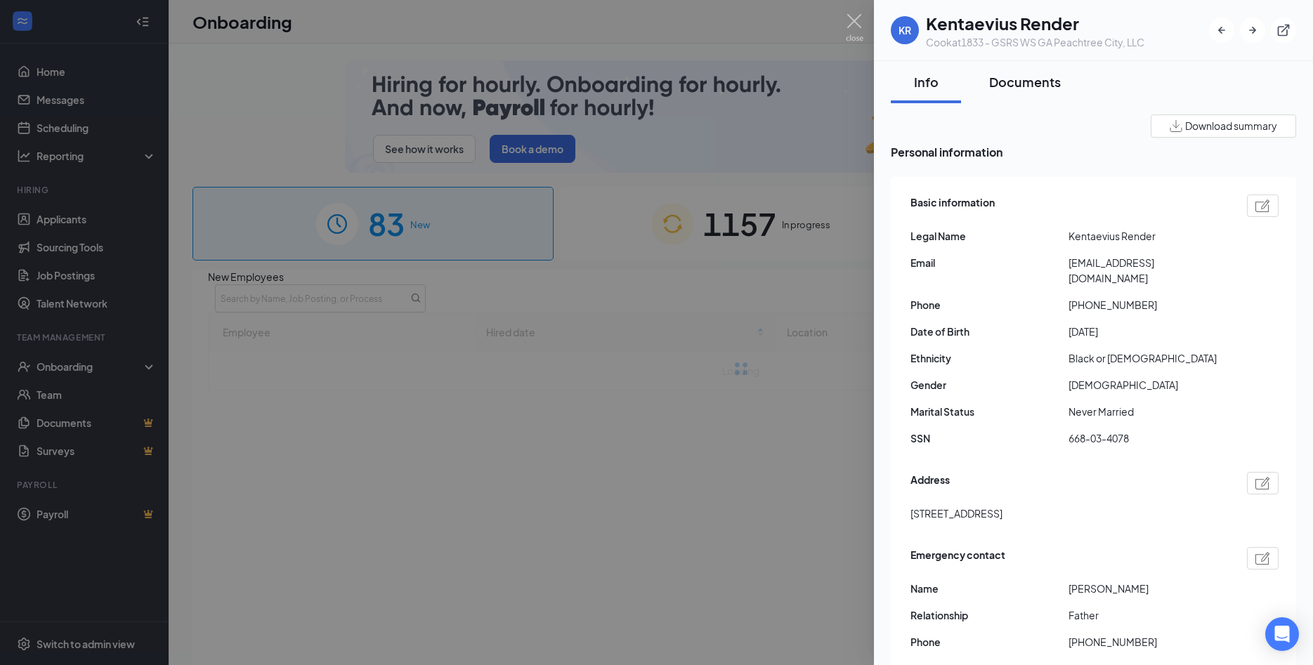
click at [1033, 81] on div "Documents" at bounding box center [1025, 82] width 72 height 18
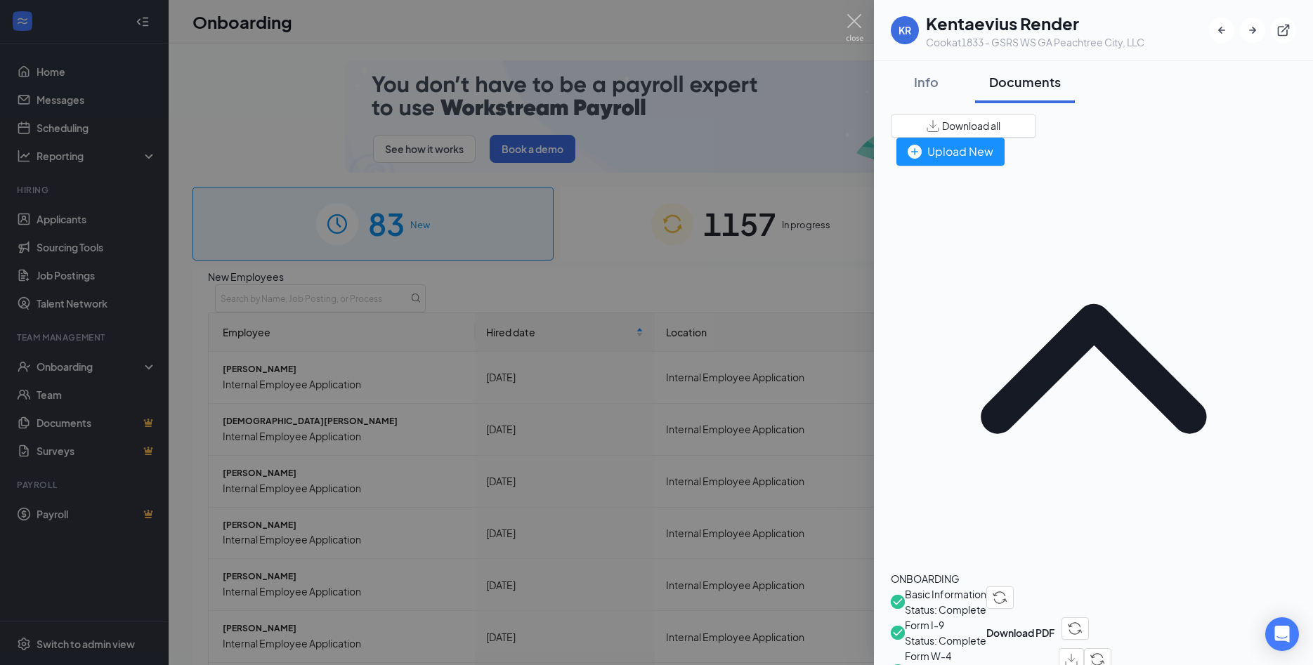
click at [986, 586] on span "Basic Information" at bounding box center [944, 593] width 81 height 15
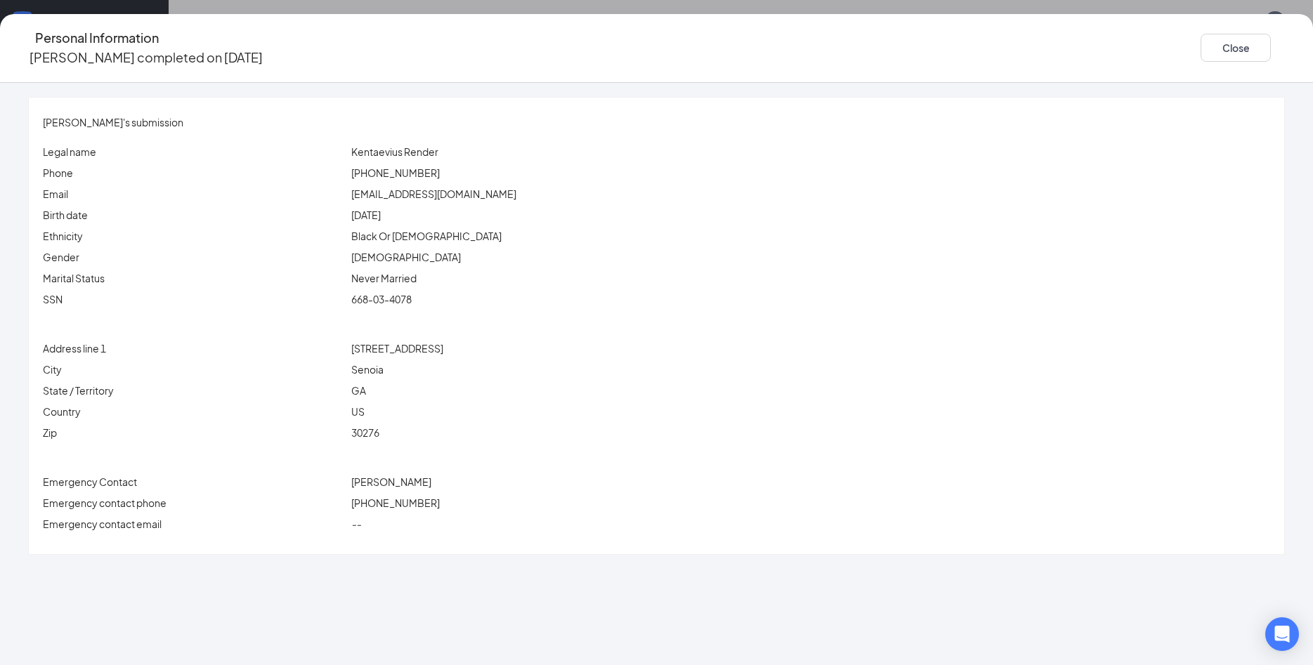
click at [1200, 57] on div "Close" at bounding box center [1242, 48] width 84 height 40
click at [1200, 44] on button "Close" at bounding box center [1235, 48] width 70 height 28
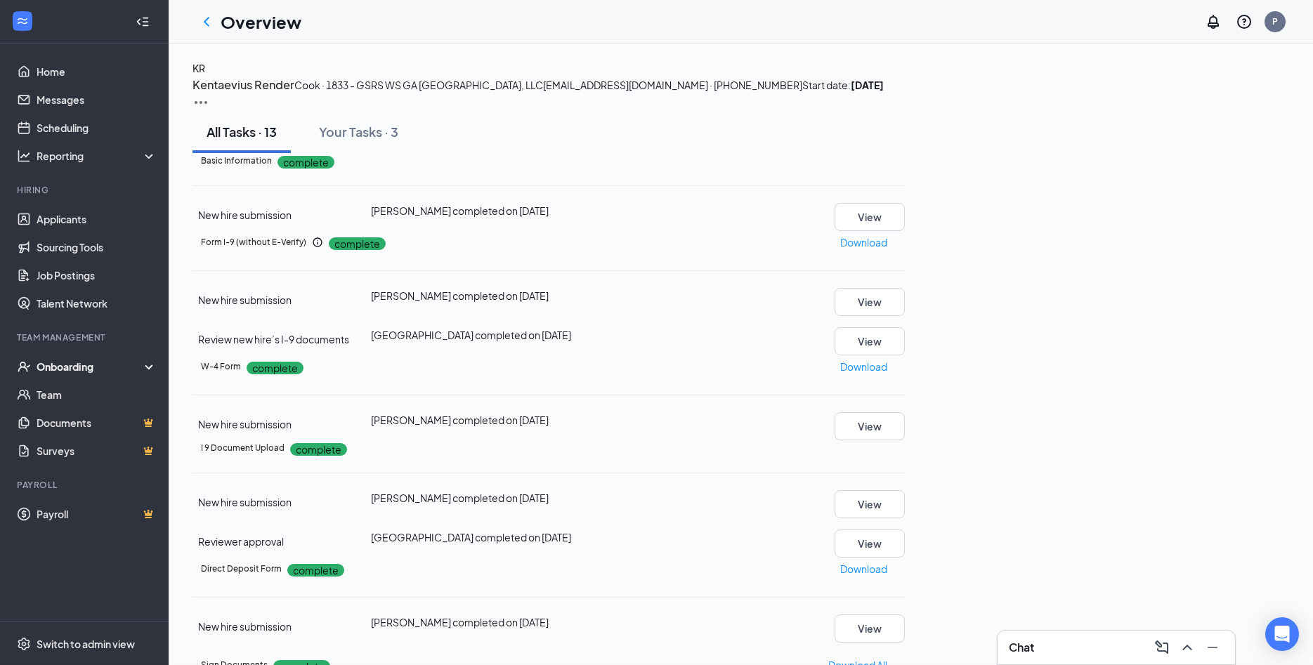
scroll to position [287, 0]
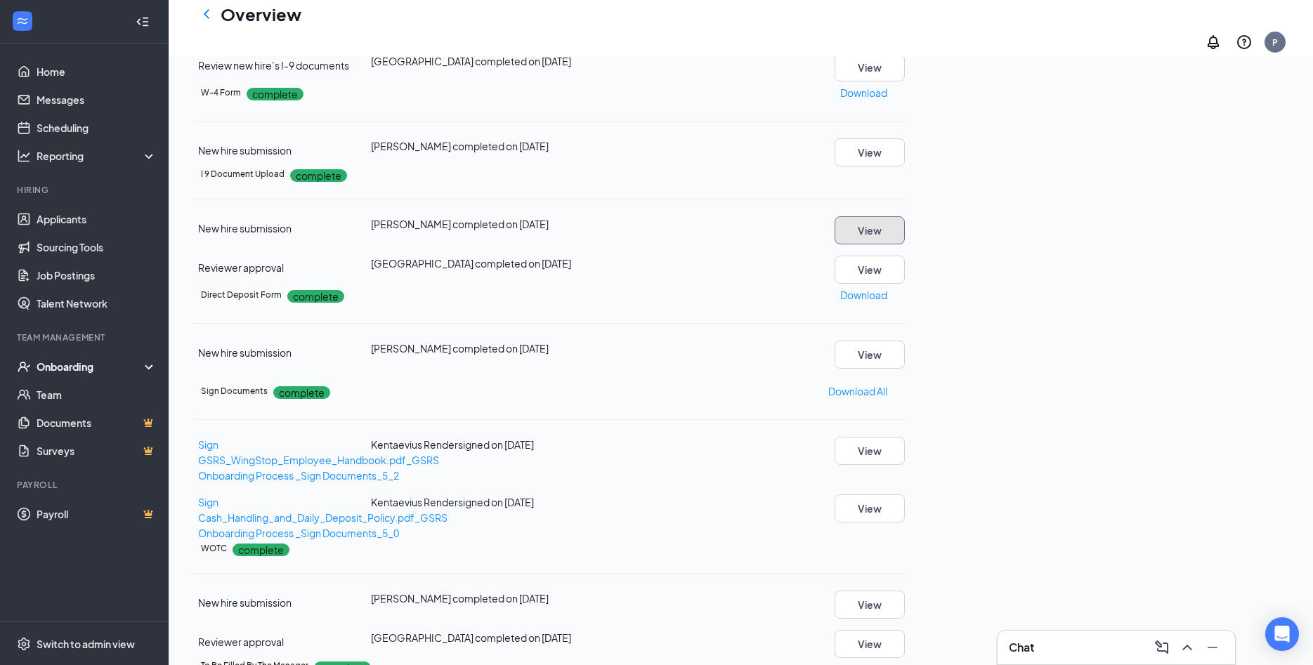
click at [904, 244] on button "View" at bounding box center [869, 230] width 70 height 28
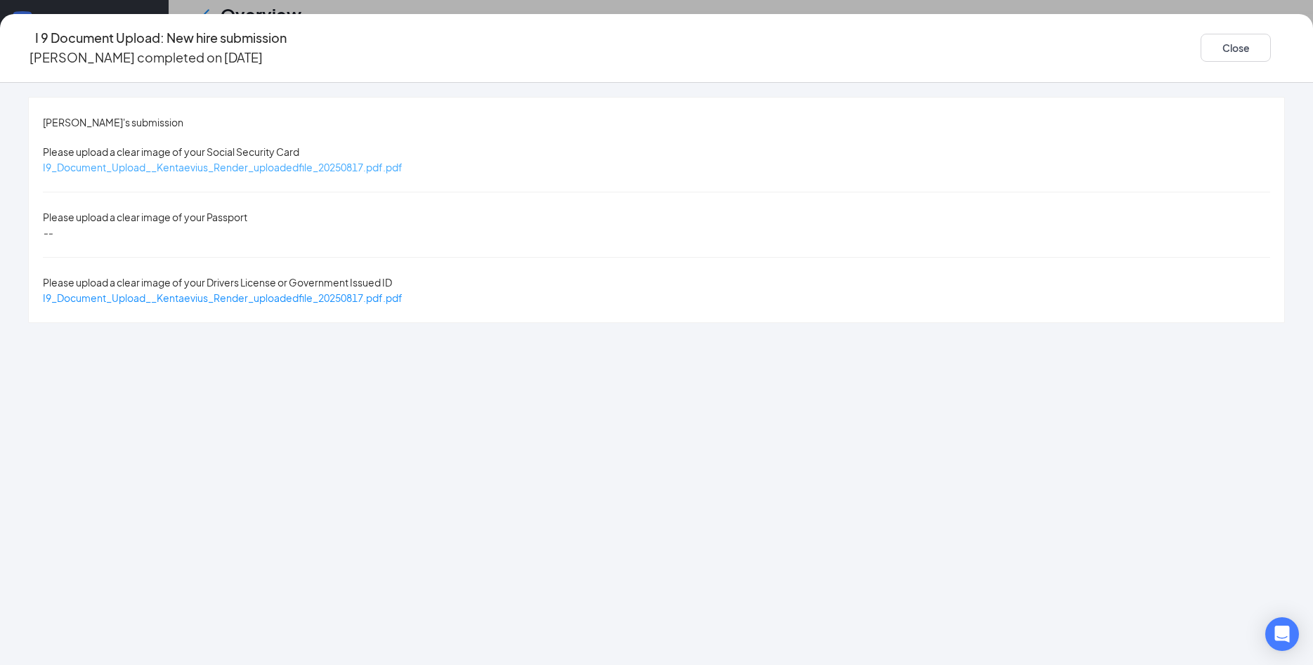
click at [402, 161] on span "I9_Document_Upload__Kentaevius_Render_uploadedfile_20250817.pdf.pdf" at bounding box center [223, 167] width 360 height 13
click at [402, 291] on span "I9_Document_Upload__Kentaevius_Render_uploadedfile_20250817.pdf.pdf" at bounding box center [223, 297] width 360 height 13
click at [1200, 54] on button "Close" at bounding box center [1235, 48] width 70 height 28
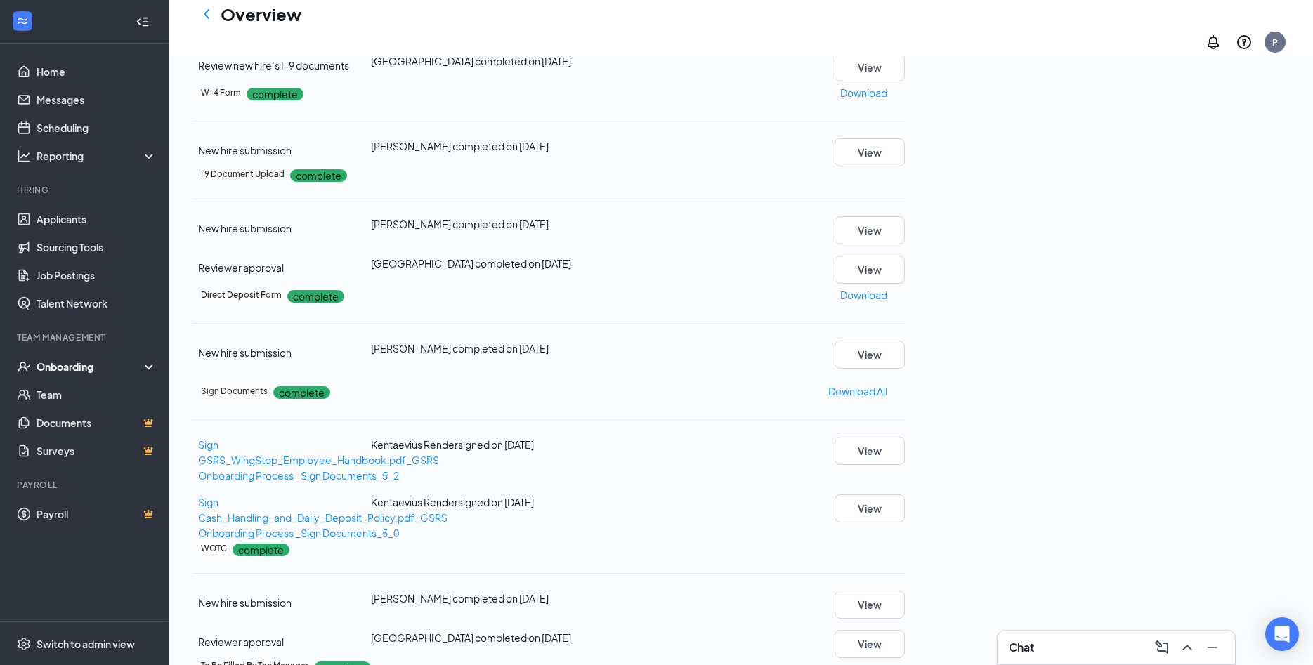
click at [904, 42] on button "View" at bounding box center [869, 28] width 70 height 28
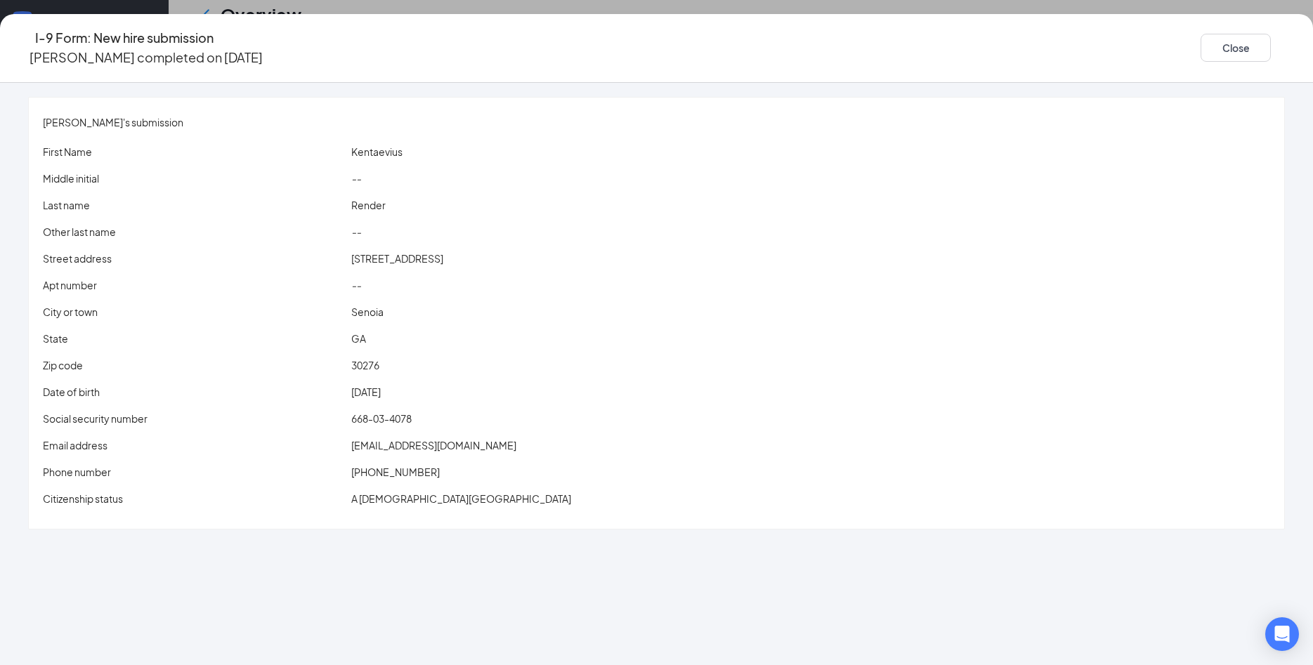
click at [460, 439] on span "[EMAIL_ADDRESS][DOMAIN_NAME]" at bounding box center [433, 445] width 165 height 13
click at [468, 55] on div "I-9 Form: New hire submission [PERSON_NAME] completed on [DATE] Close" at bounding box center [656, 48] width 1313 height 40
click at [1200, 53] on button "Close" at bounding box center [1235, 48] width 70 height 28
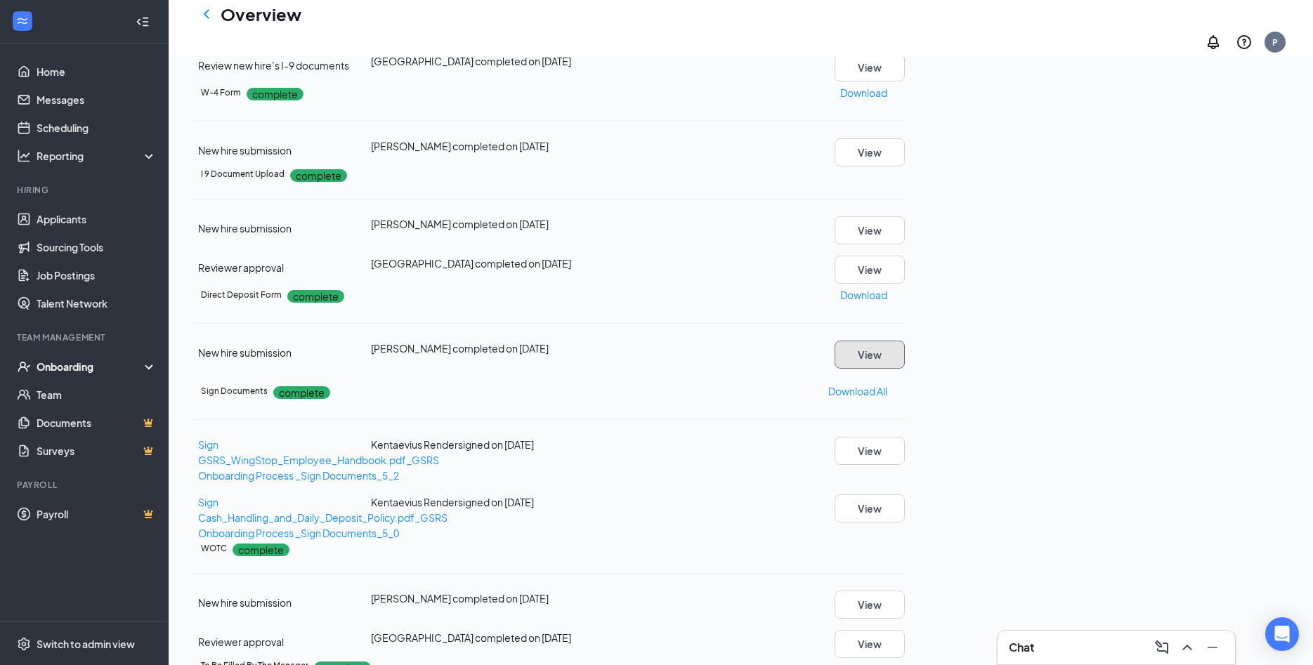
click at [904, 369] on button "View" at bounding box center [869, 355] width 70 height 28
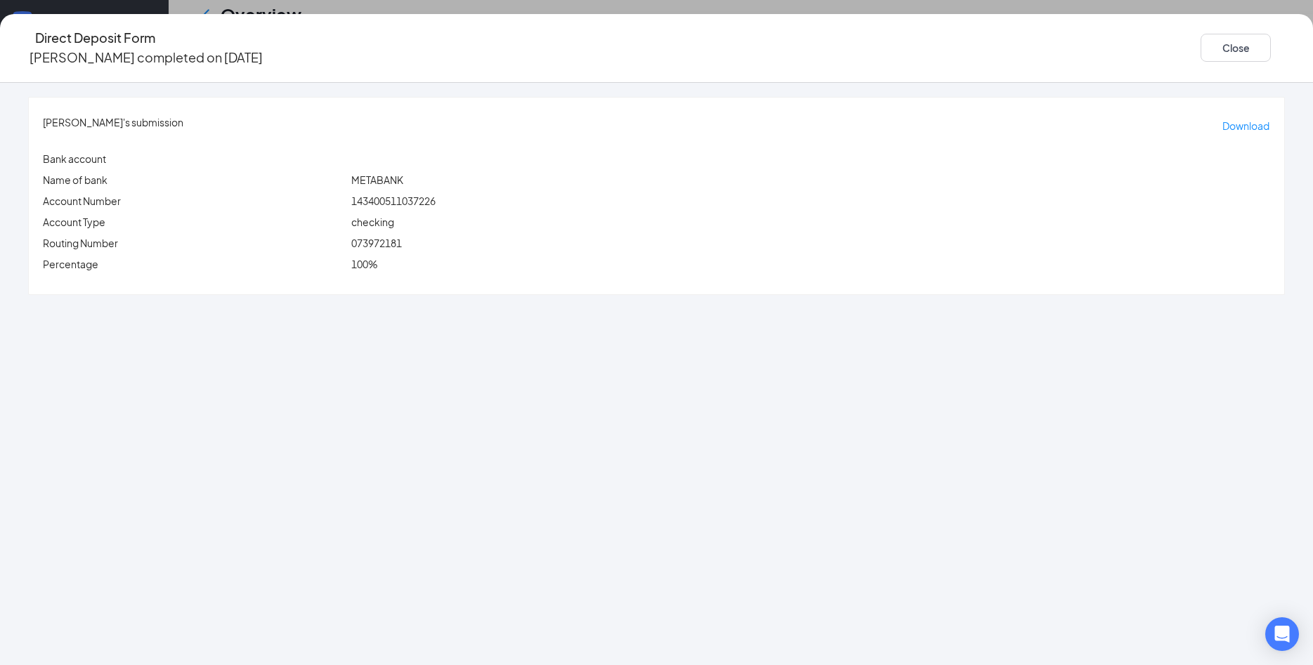
click at [402, 237] on span "073972181" at bounding box center [376, 243] width 51 height 13
copy span "073972181"
click at [435, 195] on span "143400511037226" at bounding box center [393, 201] width 84 height 13
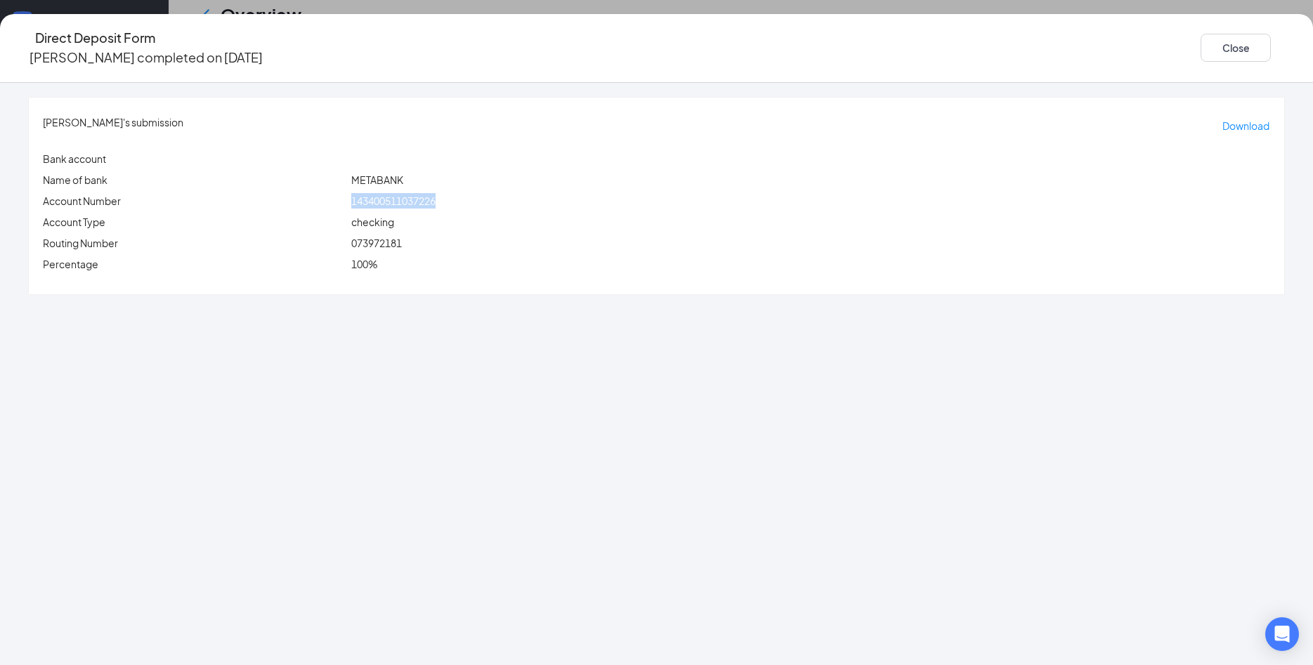
copy span "143400511037226"
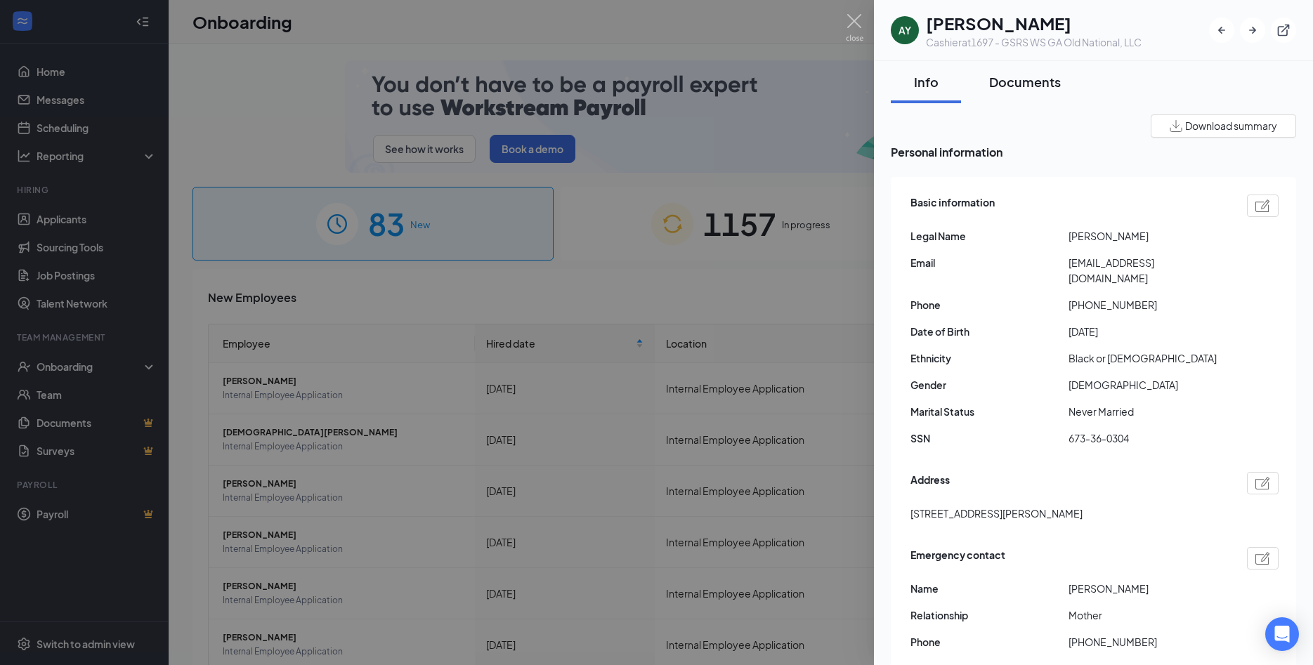
click at [1029, 85] on div "Documents" at bounding box center [1025, 82] width 72 height 18
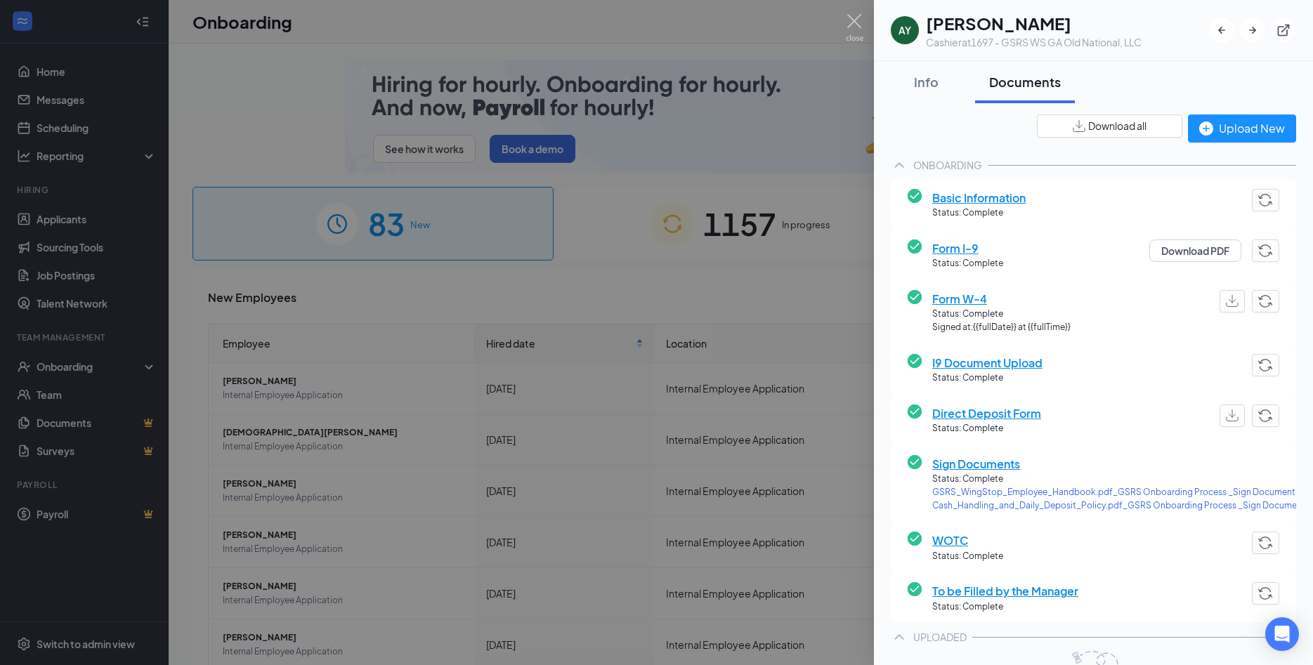
click at [989, 192] on span "Basic Information" at bounding box center [978, 198] width 93 height 18
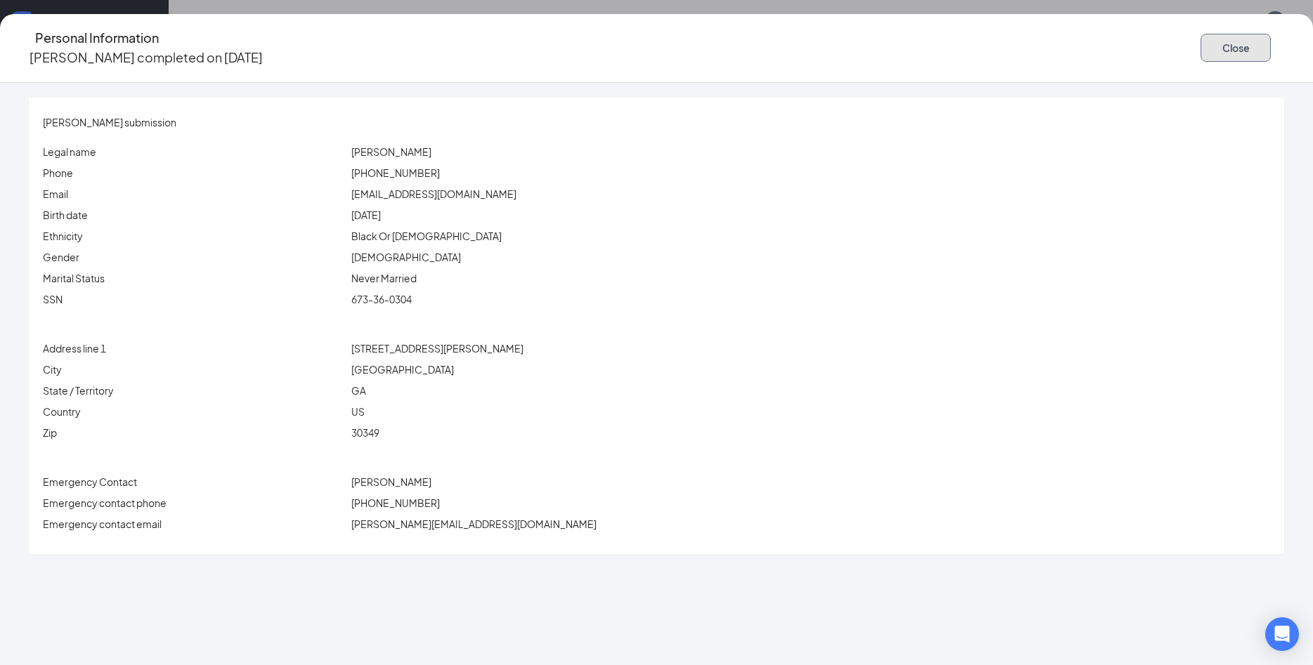
click at [1200, 39] on button "Close" at bounding box center [1235, 48] width 70 height 28
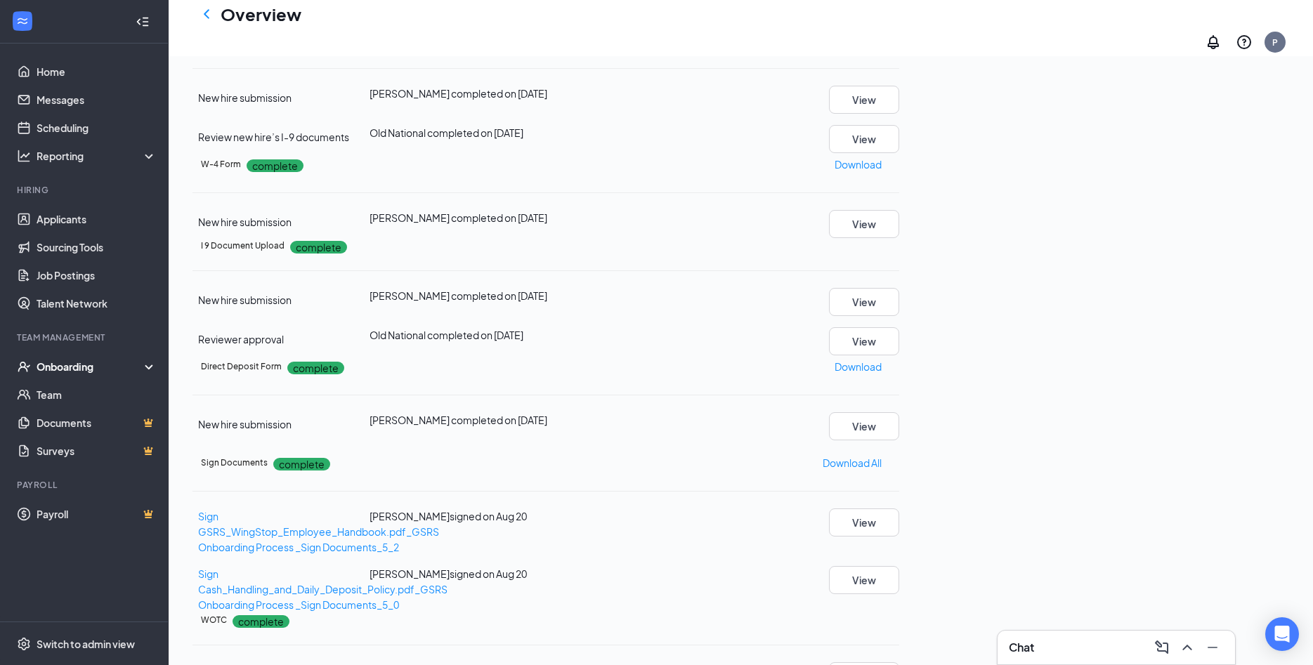
scroll to position [358, 0]
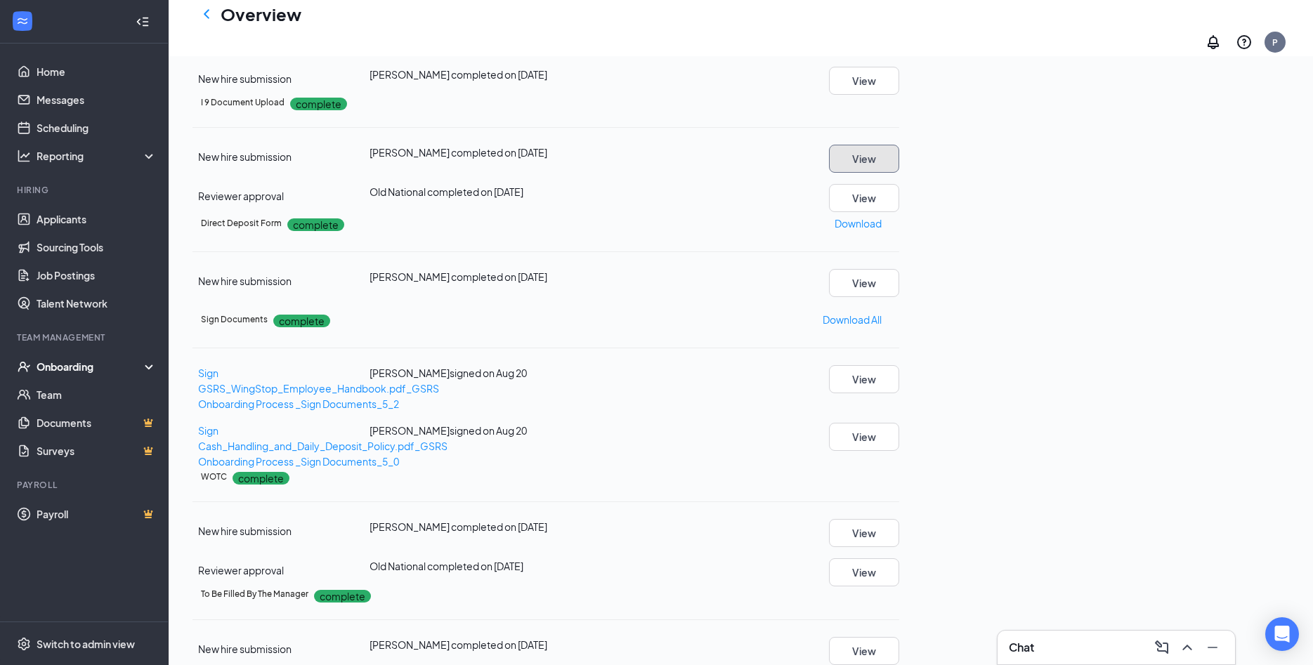
click at [899, 173] on button "View" at bounding box center [864, 159] width 70 height 28
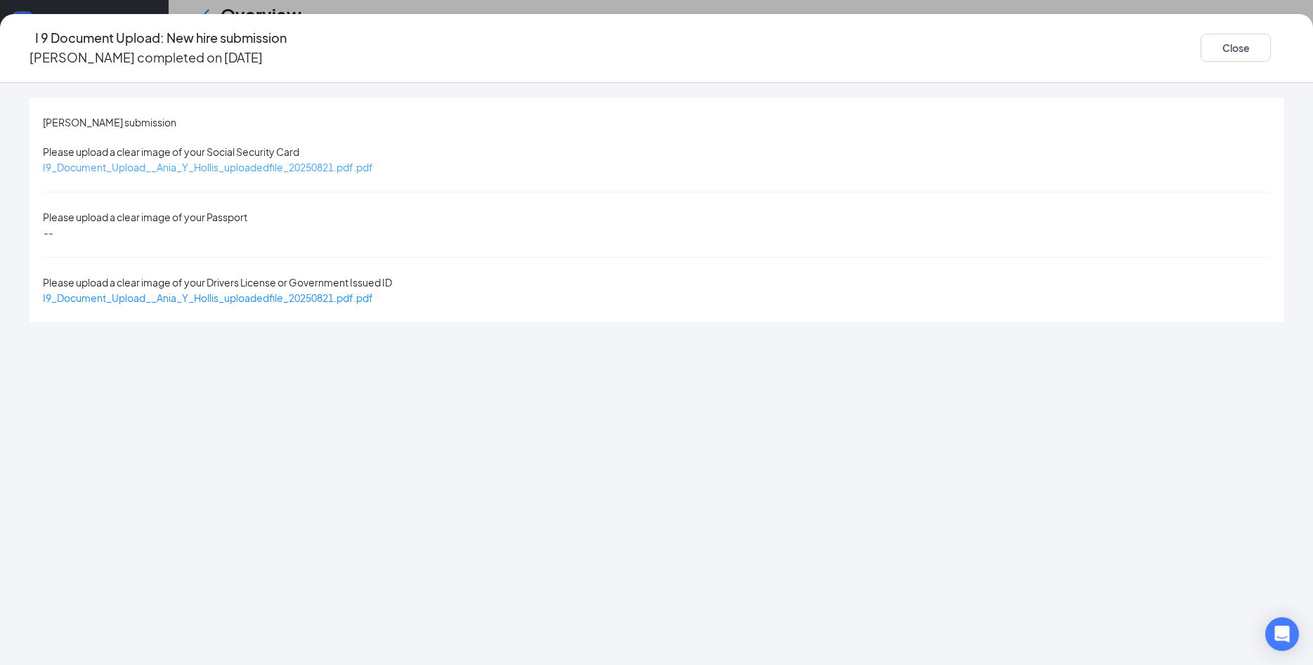
click at [373, 161] on span "I9_Document_Upload__Ania_Y_Hollis_uploadedfile_20250821.pdf.pdf" at bounding box center [208, 167] width 330 height 13
click at [373, 291] on span "I9_Document_Upload__Ania_Y_Hollis_uploadedfile_20250821.pdf.pdf" at bounding box center [208, 297] width 330 height 13
click at [1200, 57] on div "Close" at bounding box center [1242, 48] width 84 height 40
click at [1200, 45] on button "Close" at bounding box center [1235, 48] width 70 height 28
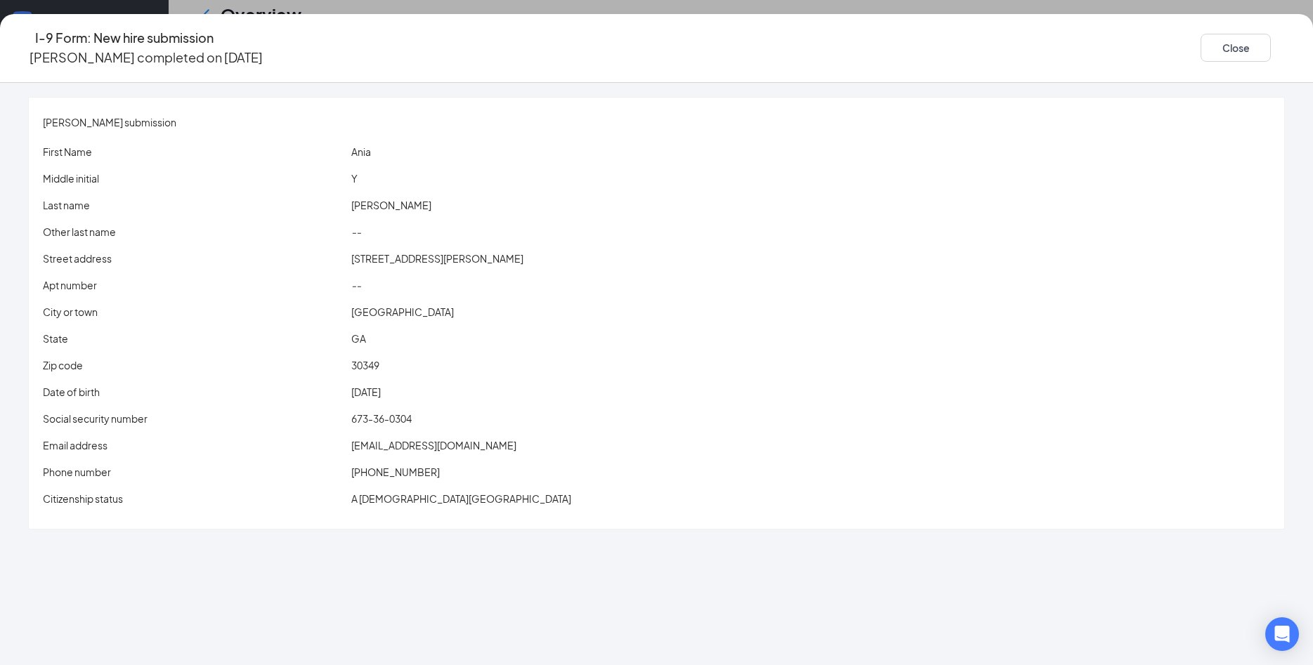
click at [482, 439] on span "hollisania@gmail.com" at bounding box center [433, 445] width 165 height 13
click at [511, 114] on div "Ania Y Hollis's submission" at bounding box center [656, 121] width 1227 height 15
click at [1200, 48] on button "Close" at bounding box center [1235, 48] width 70 height 28
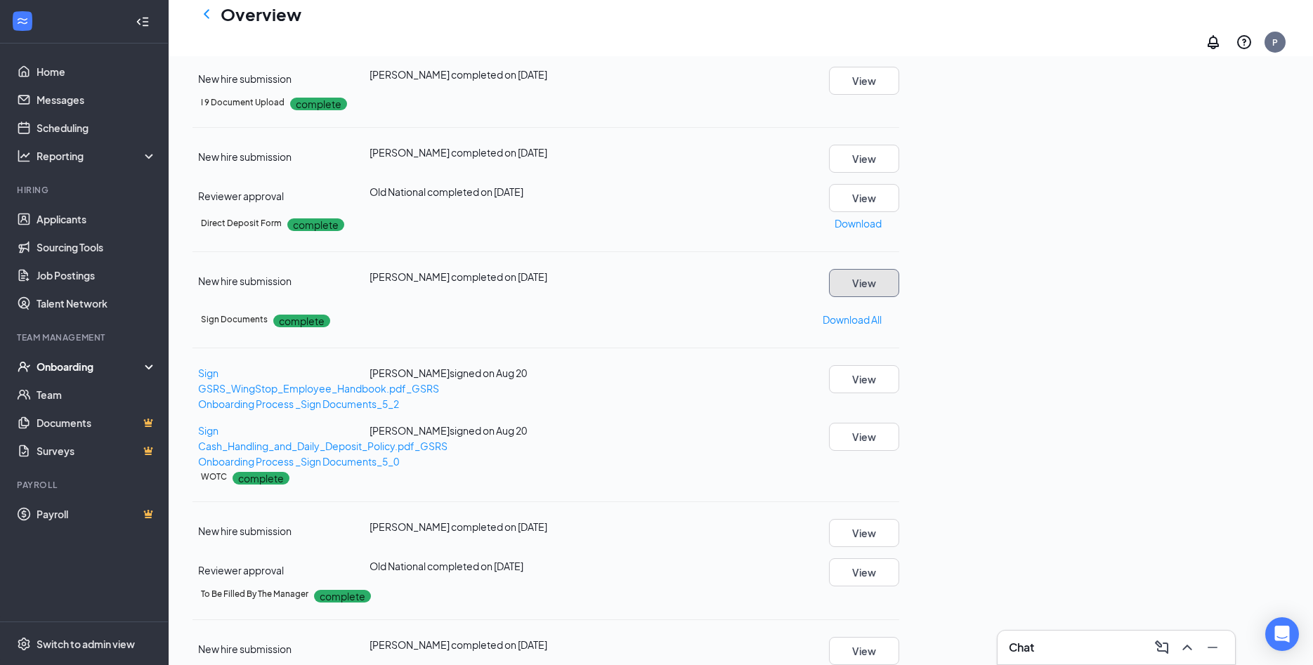
click at [899, 297] on button "View" at bounding box center [864, 283] width 70 height 28
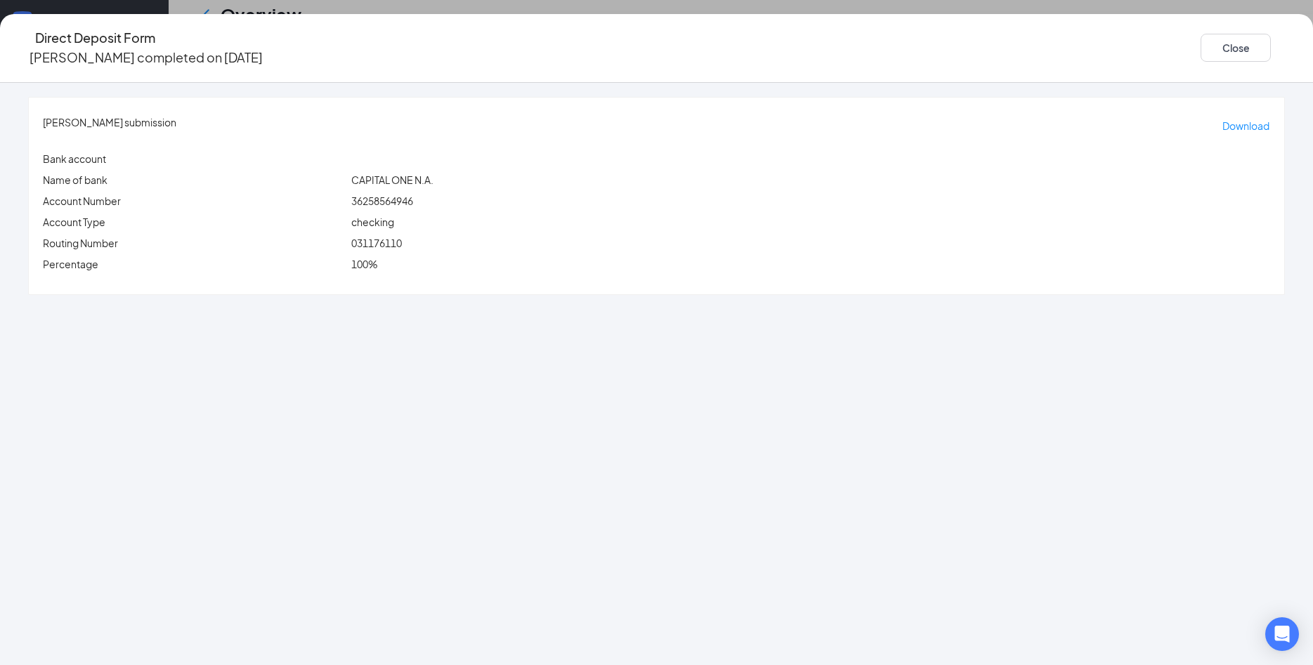
click at [402, 237] on span "031176110" at bounding box center [376, 243] width 51 height 13
copy span "031176110"
click at [413, 195] on span "36258564946" at bounding box center [382, 201] width 62 height 13
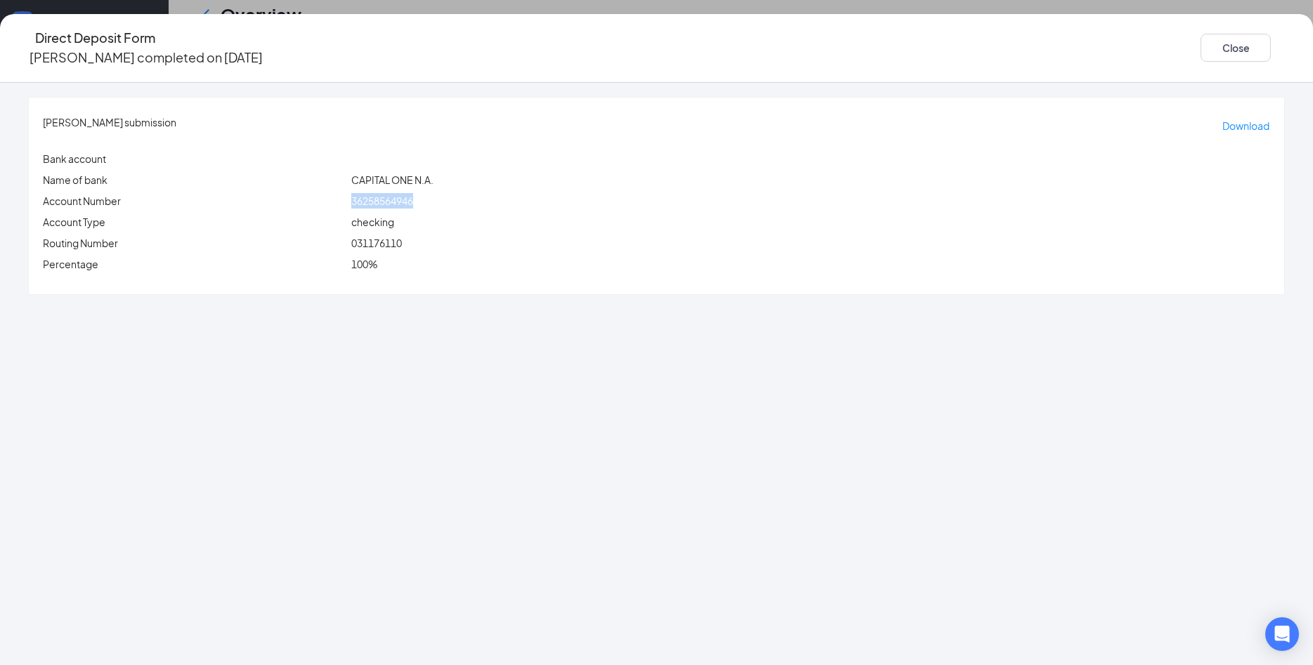
click at [413, 195] on span "36258564946" at bounding box center [382, 201] width 62 height 13
copy span "36258564946"
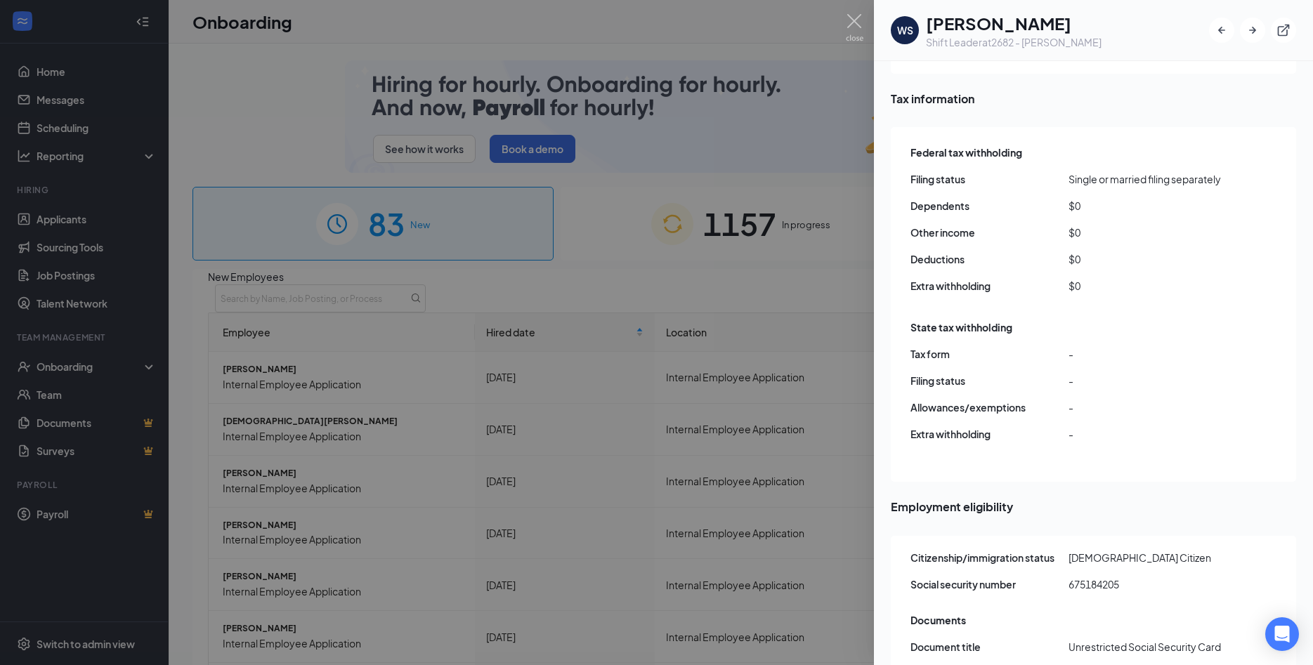
scroll to position [1744, 0]
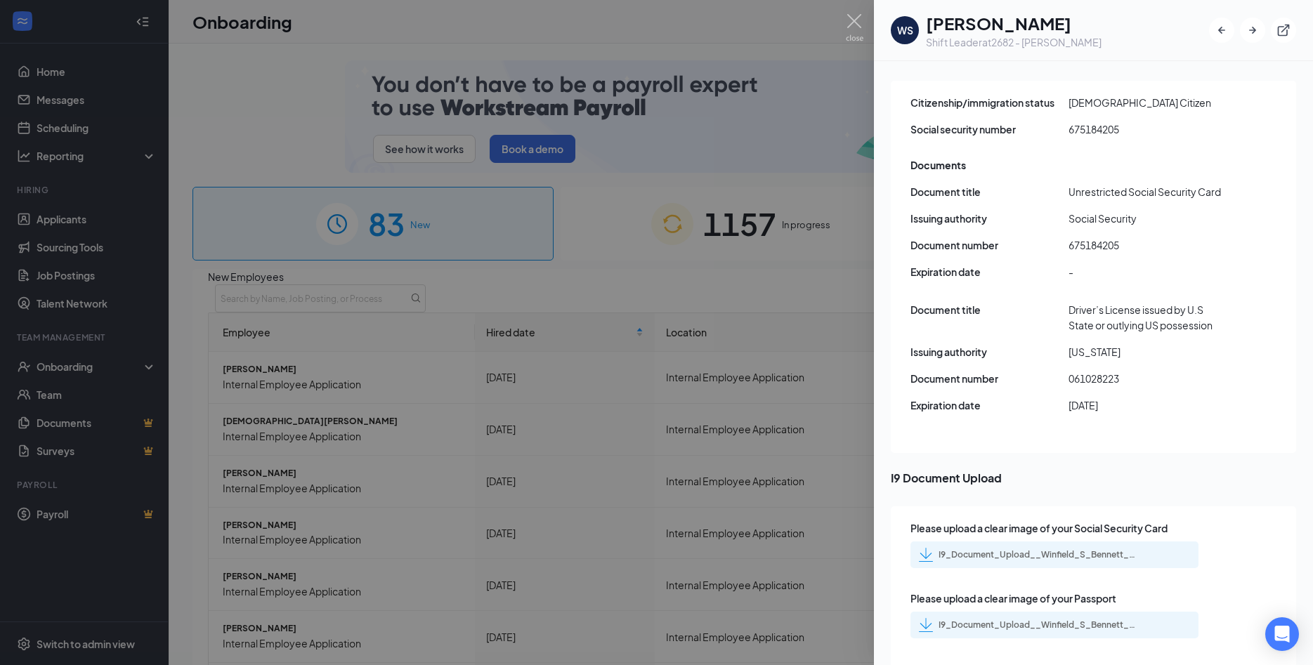
click at [1051, 549] on div "I9_Document_Upload__Winfield_S_Bennett_uploadedfile_20250808.pdf.pdf" at bounding box center [1036, 554] width 197 height 11
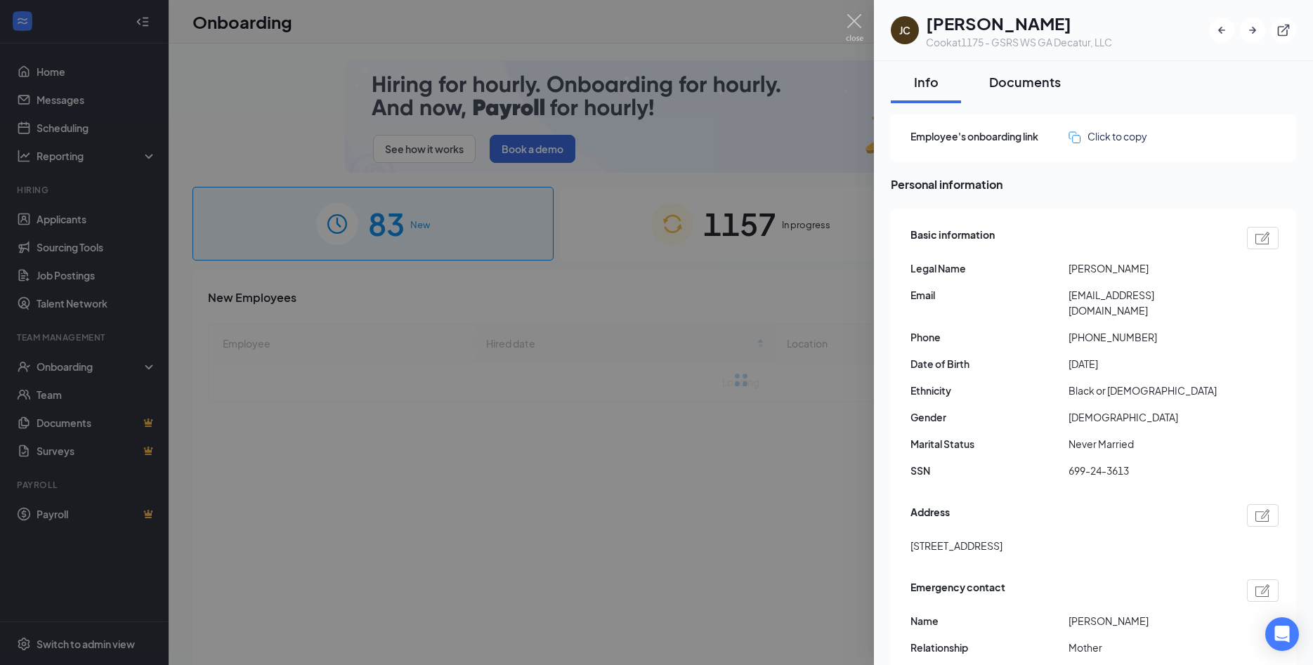
click at [1024, 93] on button "Documents" at bounding box center [1025, 82] width 100 height 42
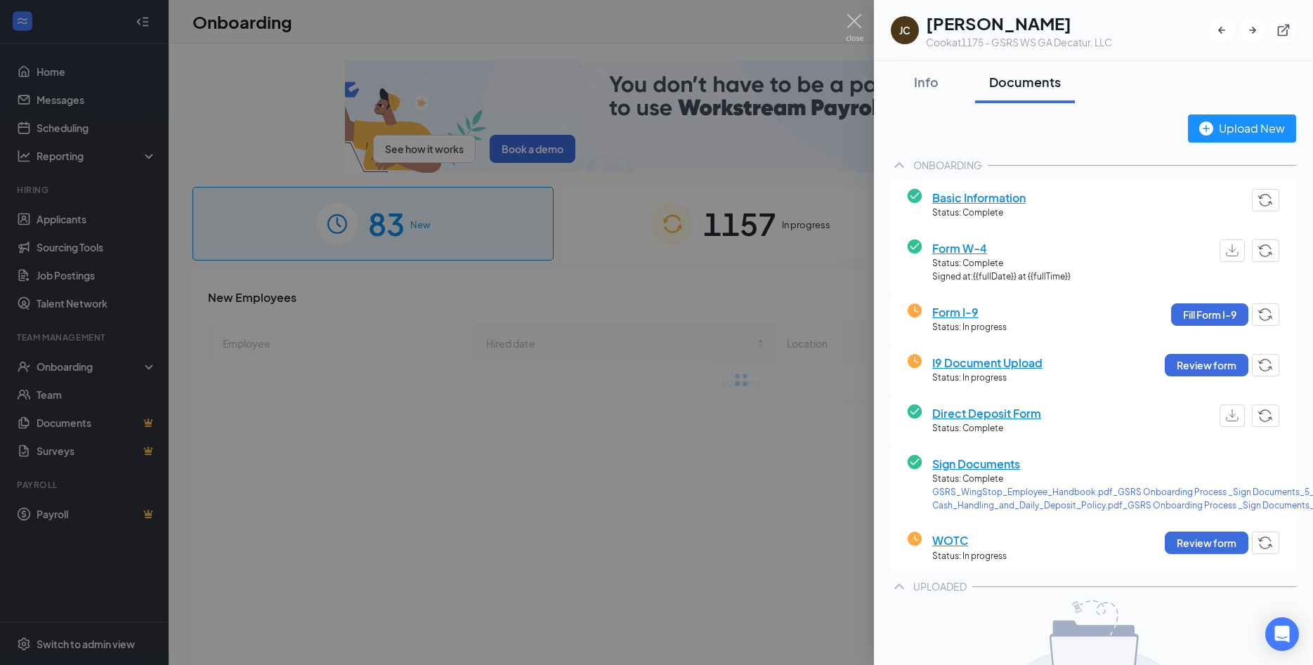
click at [1008, 194] on span "Basic Information" at bounding box center [978, 198] width 93 height 18
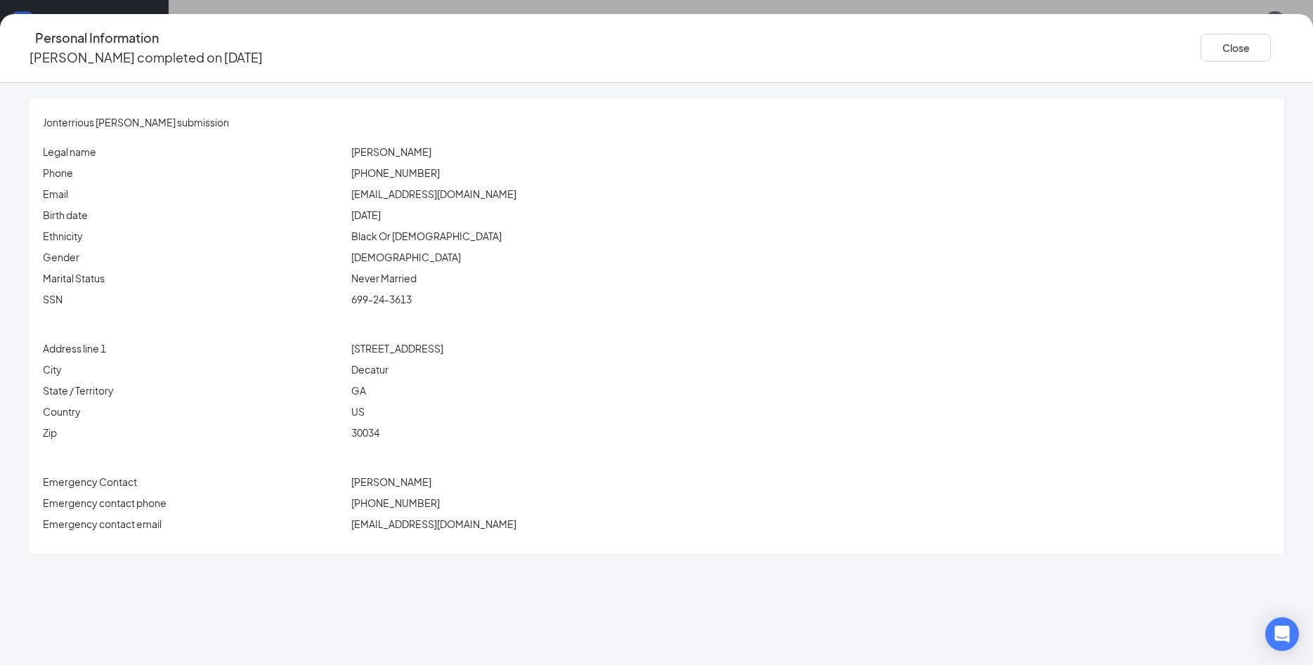
click at [1050, 5] on div "Personal Information [PERSON_NAME] completed on [DATE] Close [PERSON_NAME] subm…" at bounding box center [656, 332] width 1313 height 665
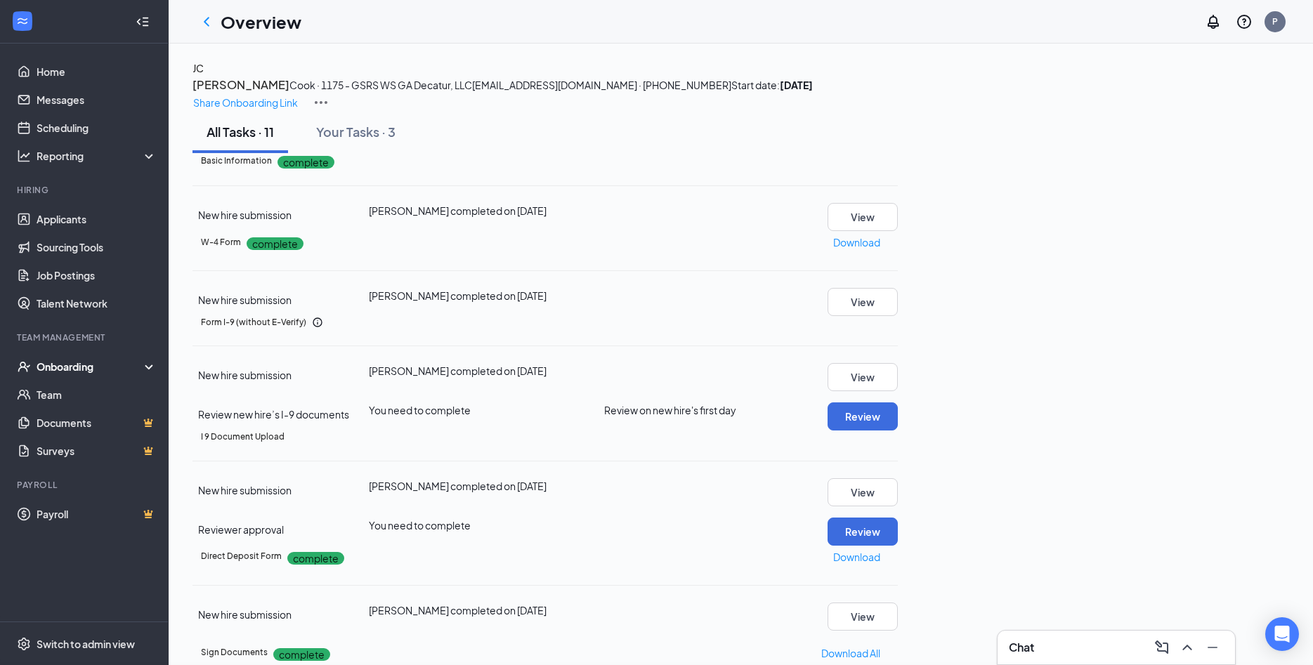
click at [1070, 35] on div "Personal Information [PERSON_NAME] completed on [DATE] Close [PERSON_NAME] subm…" at bounding box center [656, 332] width 1313 height 665
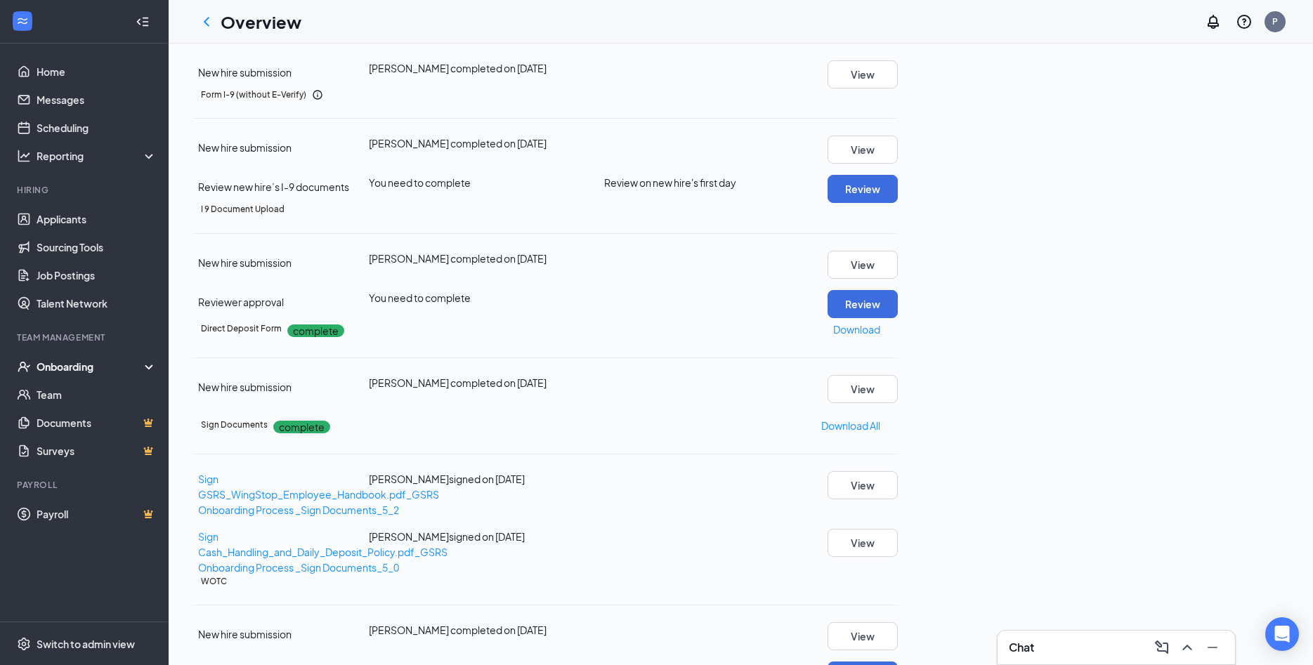
scroll to position [303, 0]
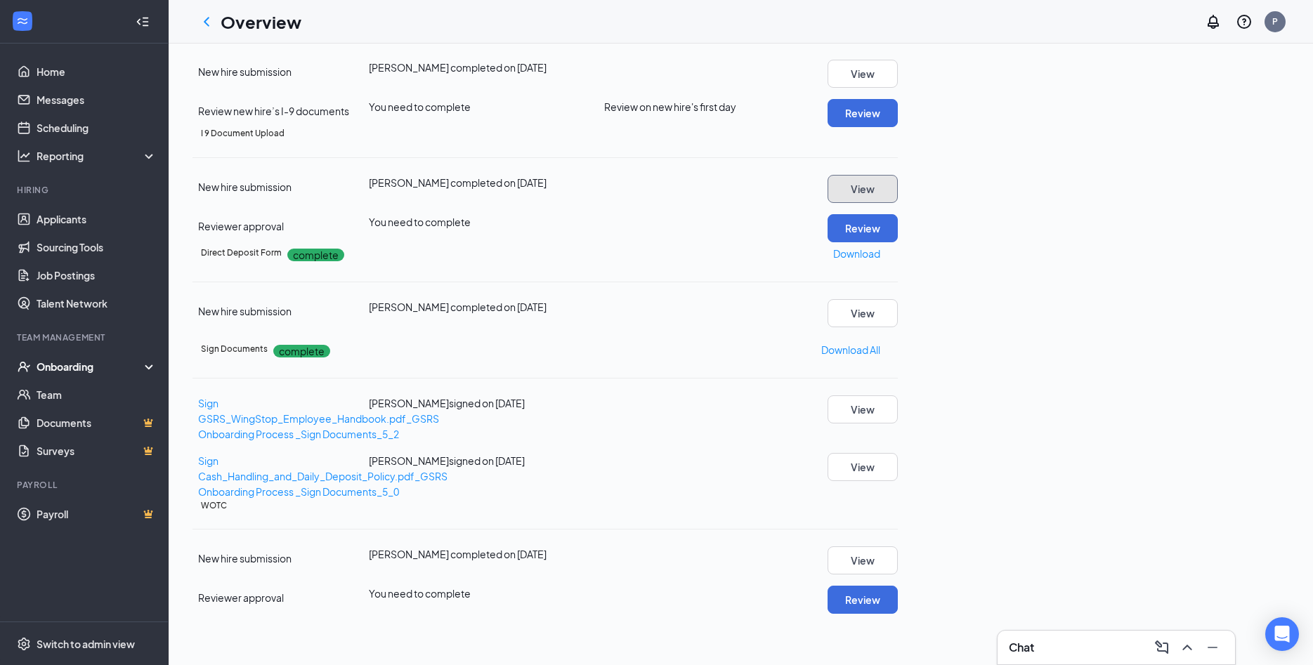
click at [897, 203] on button "View" at bounding box center [862, 189] width 70 height 28
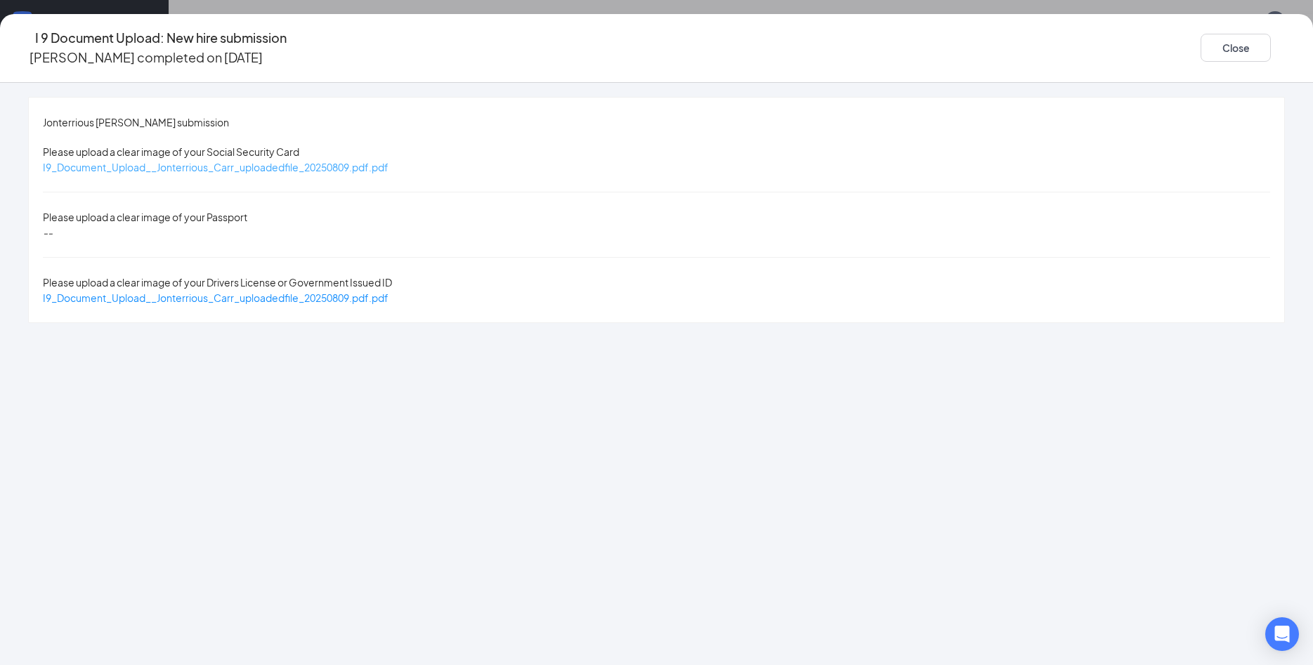
click at [388, 161] on span "I9_Document_Upload__Jonterrious_Carr_uploadedfile_20250809.pdf.pdf" at bounding box center [216, 167] width 346 height 13
click at [388, 291] on span "I9_Document_Upload__Jonterrious_Carr_uploadedfile_20250809.pdf.pdf" at bounding box center [216, 297] width 346 height 13
click at [1200, 52] on button "Close" at bounding box center [1235, 48] width 70 height 28
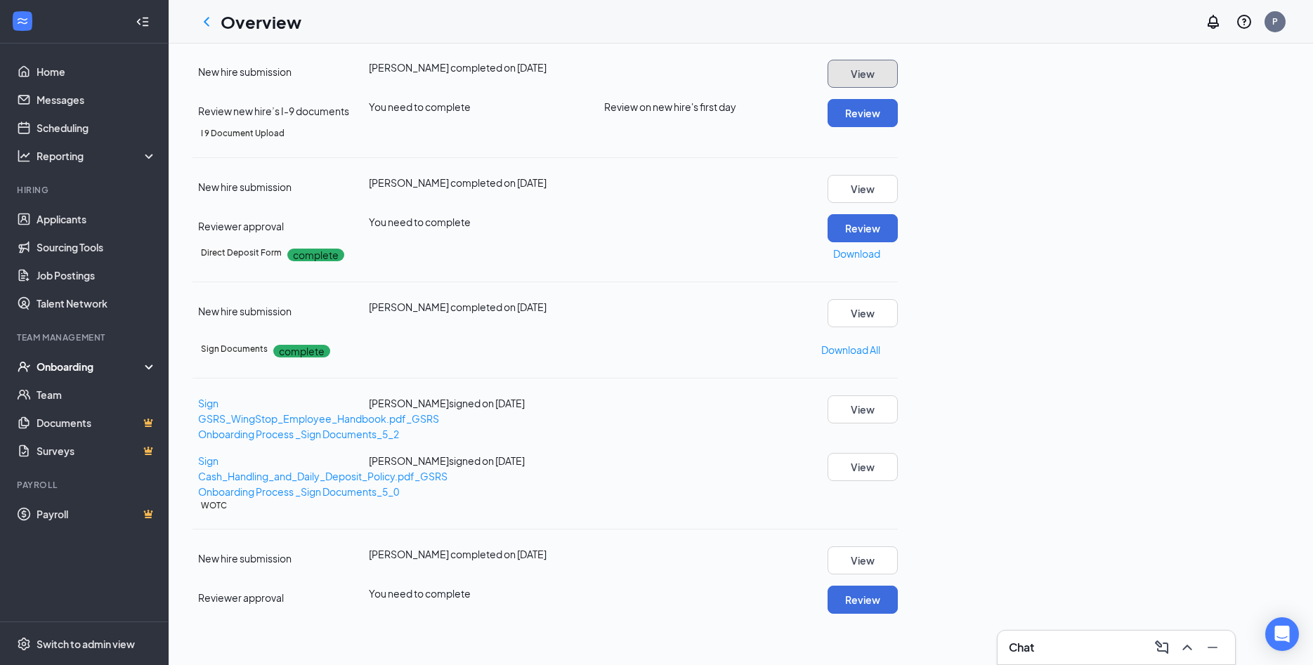
click at [897, 88] on button "View" at bounding box center [862, 74] width 70 height 28
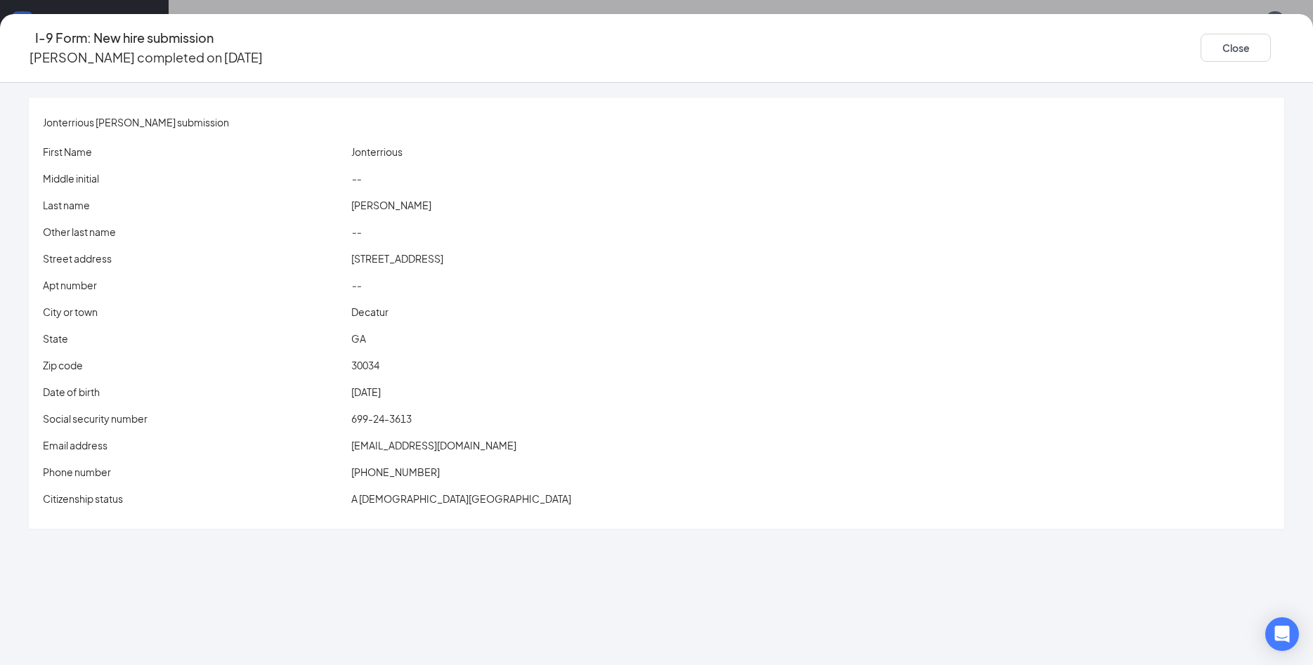
click at [482, 439] on span "[EMAIL_ADDRESS][DOMAIN_NAME]" at bounding box center [433, 445] width 165 height 13
click at [565, 124] on div "[PERSON_NAME] submission First Name Jonterrious Middle initial -- Last name [PE…" at bounding box center [656, 313] width 1255 height 431
click at [1200, 46] on button "Close" at bounding box center [1235, 48] width 70 height 28
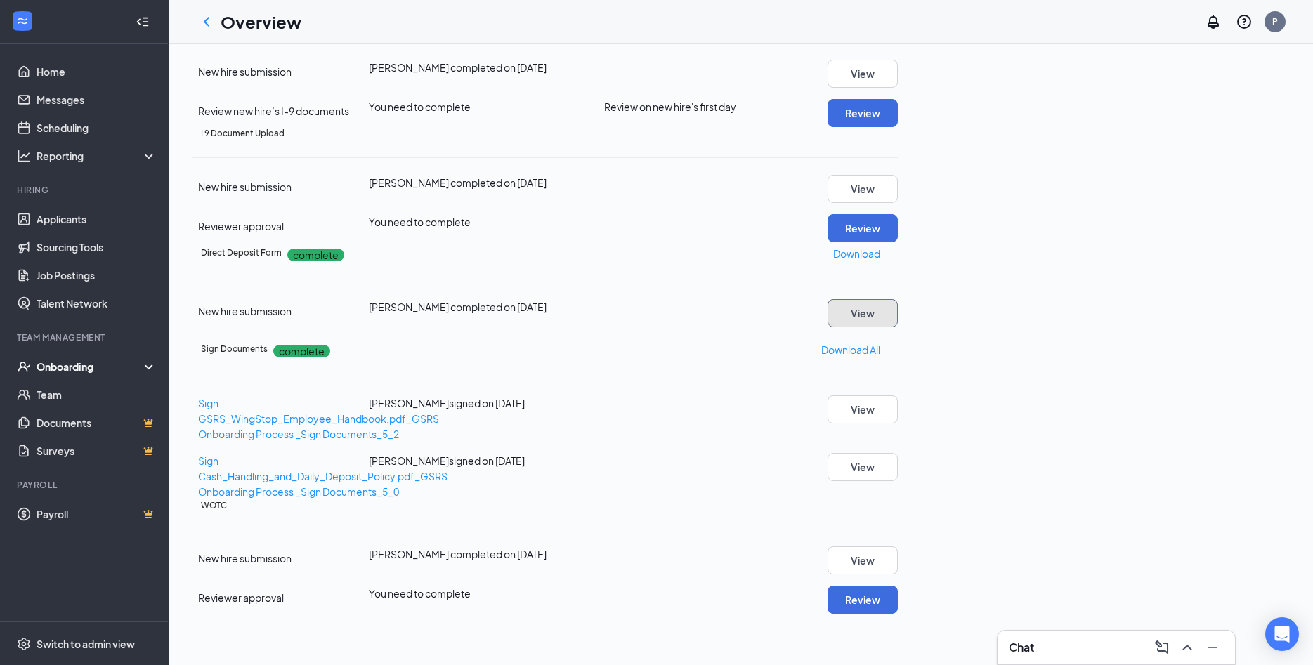
click at [897, 327] on button "View" at bounding box center [862, 313] width 70 height 28
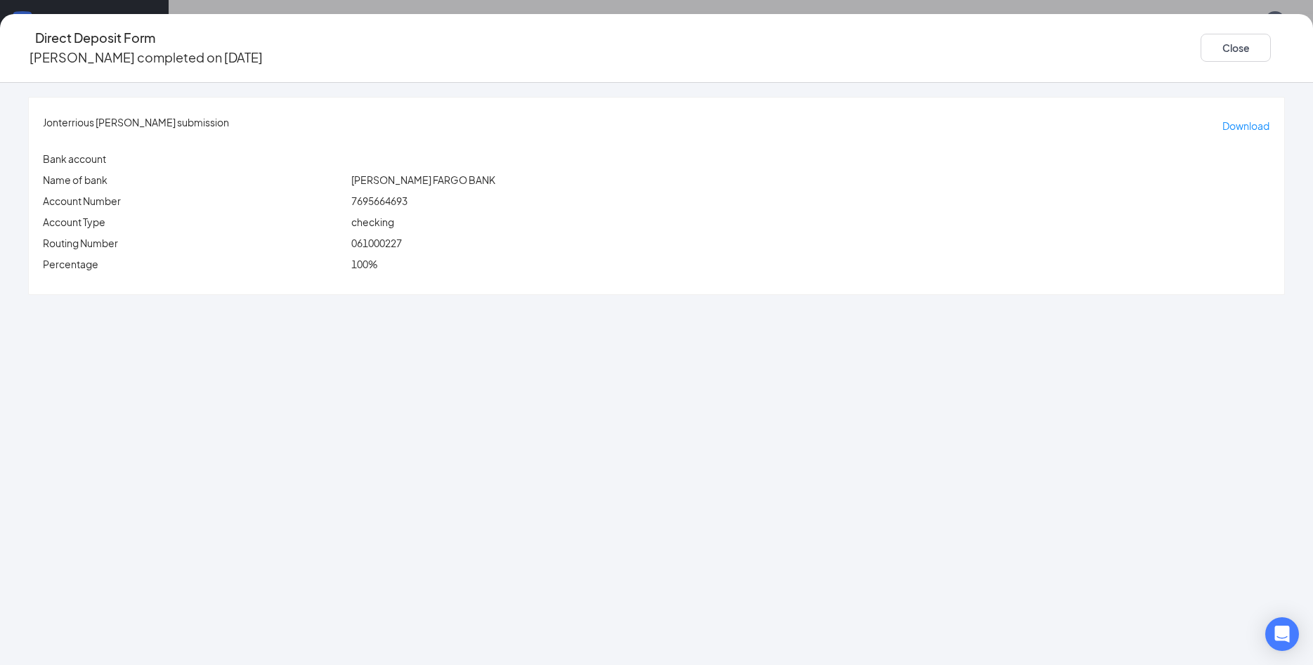
click at [402, 237] on span "061000227" at bounding box center [376, 243] width 51 height 13
copy span "061000227"
click at [407, 195] on span "7695664693" at bounding box center [379, 201] width 56 height 13
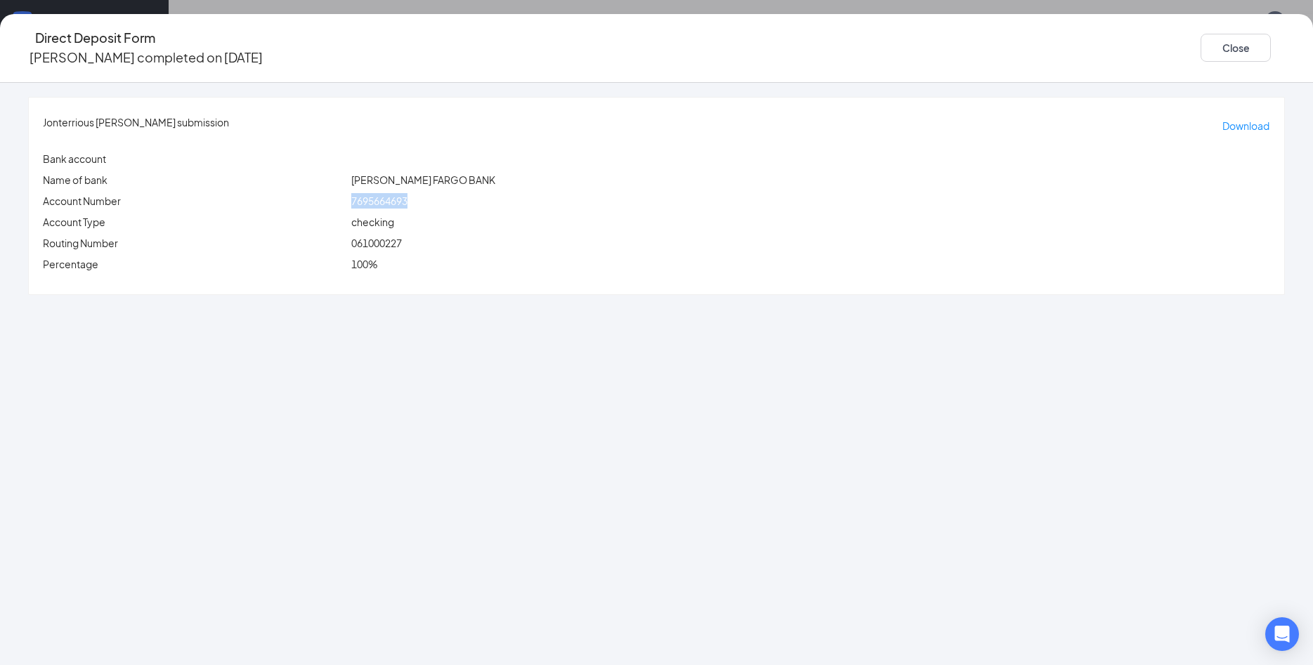
copy span "7695664693"
click at [515, 37] on div "Direct Deposit Form [PERSON_NAME] completed on [DATE] Close" at bounding box center [656, 48] width 1313 height 40
